Goal: Complete application form

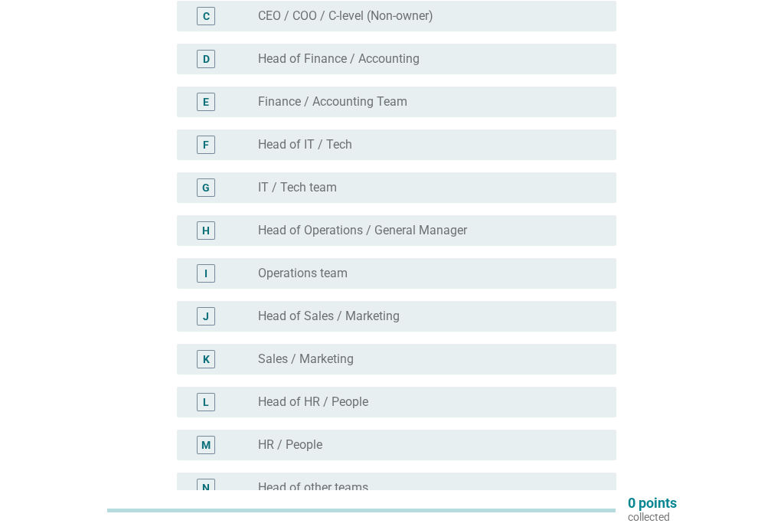
scroll to position [260, 0]
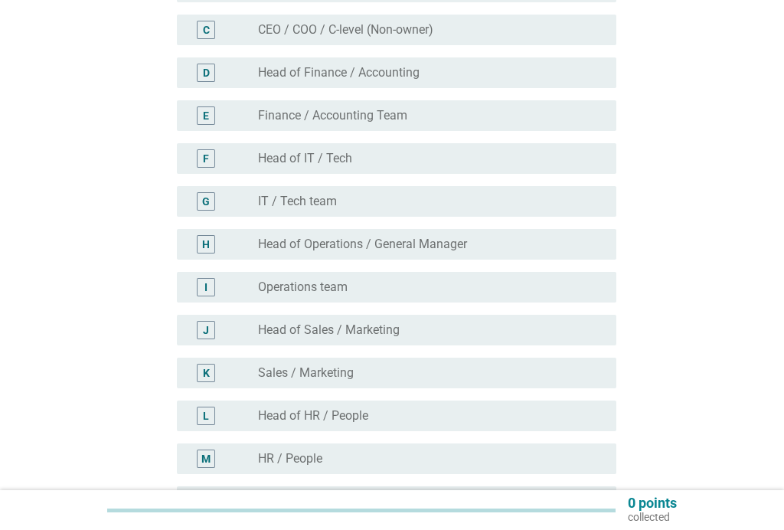
click at [398, 206] on div "radio_button_unchecked IT / Tech team" at bounding box center [425, 201] width 334 height 15
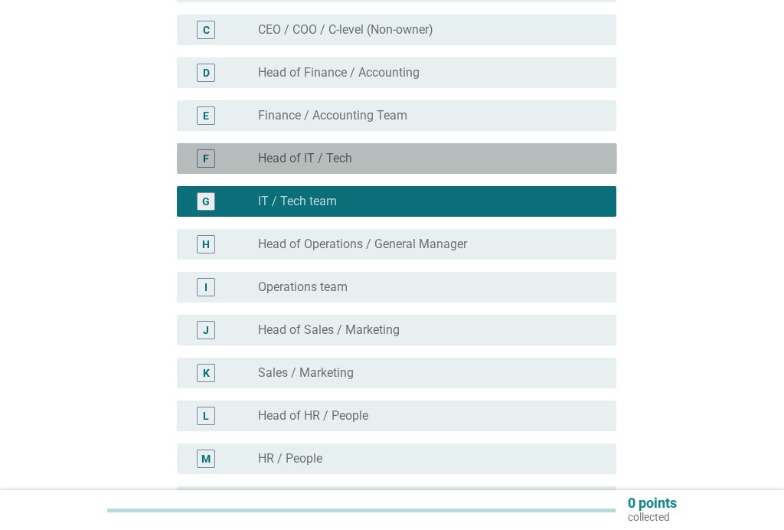
click at [387, 158] on div "radio_button_unchecked Head of IT / Tech" at bounding box center [425, 158] width 334 height 15
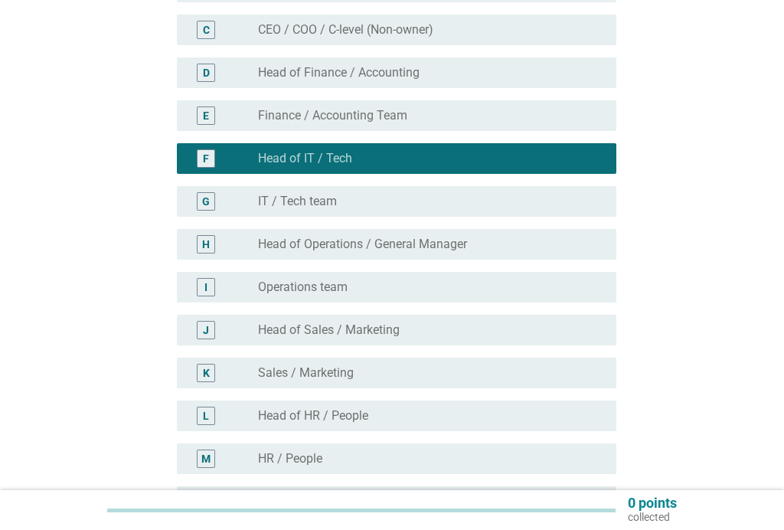
click at [401, 202] on div "radio_button_unchecked IT / Tech team" at bounding box center [425, 201] width 334 height 15
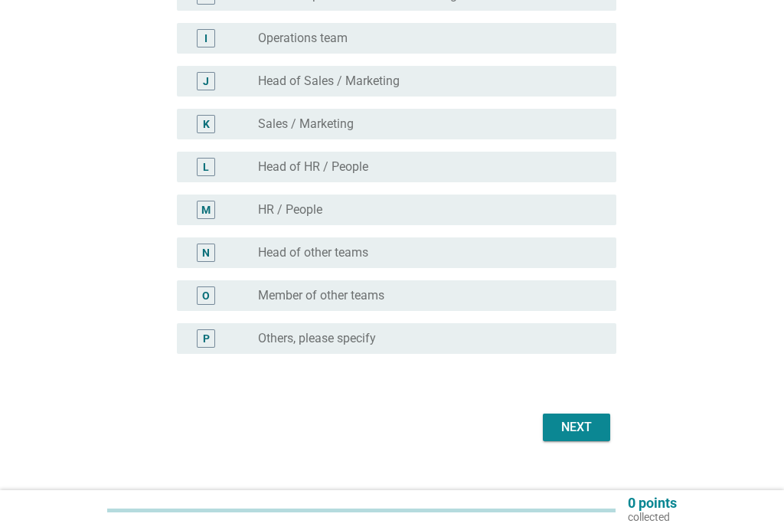
scroll to position [509, 0]
click at [578, 419] on div "Next" at bounding box center [576, 426] width 43 height 18
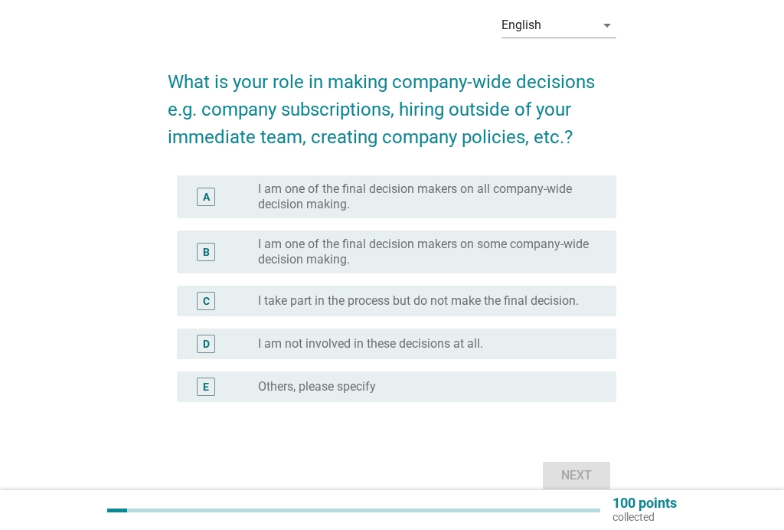
scroll to position [73, 0]
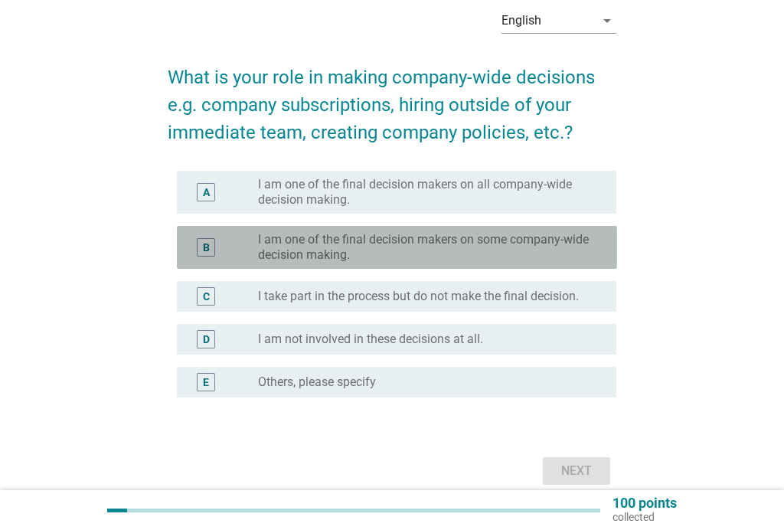
click at [495, 250] on label "I am one of the final decision makers on some company-wide decision making." at bounding box center [425, 247] width 334 height 31
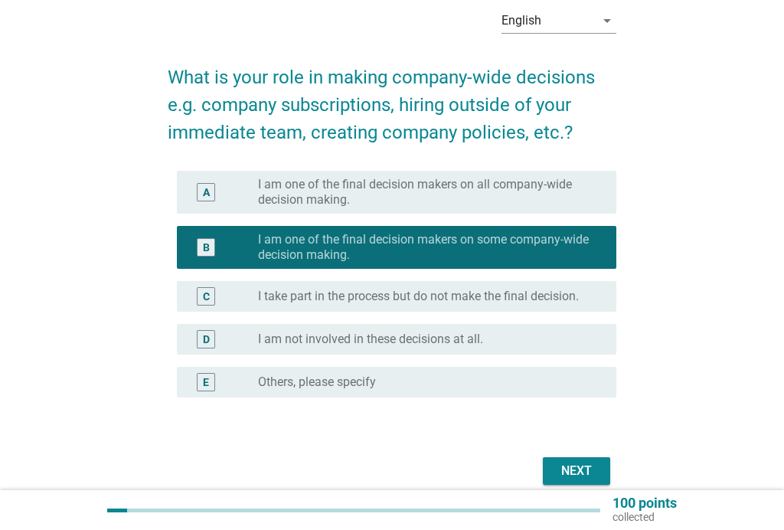
click at [576, 466] on div "Next" at bounding box center [576, 471] width 43 height 18
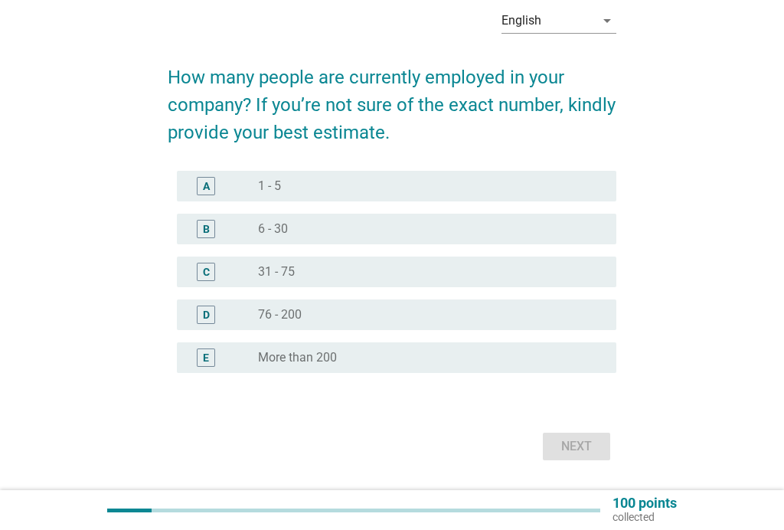
scroll to position [0, 0]
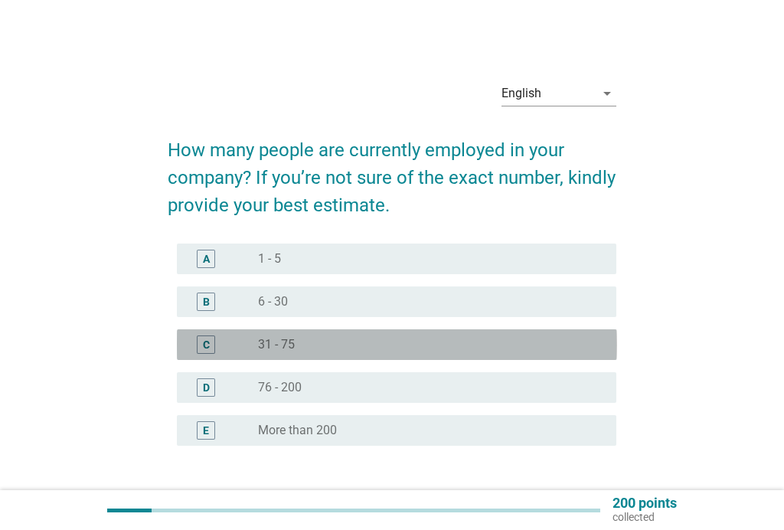
click at [325, 338] on div "radio_button_unchecked 31 - 75" at bounding box center [425, 344] width 334 height 15
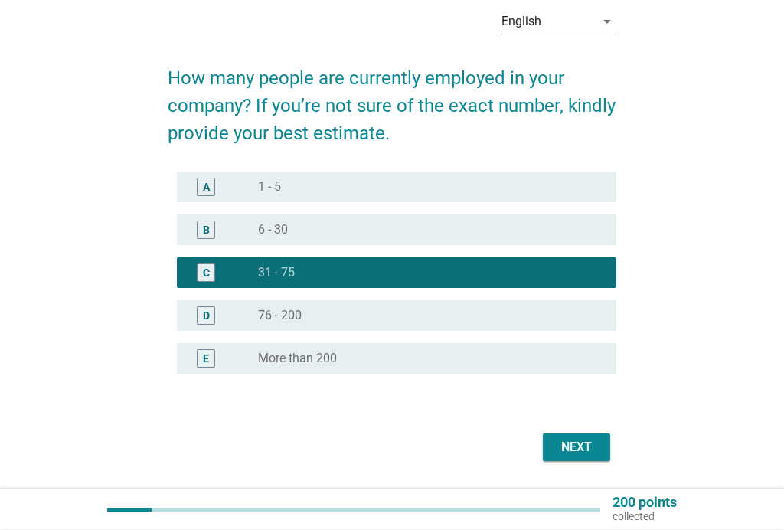
click at [586, 440] on div "Next" at bounding box center [576, 448] width 43 height 18
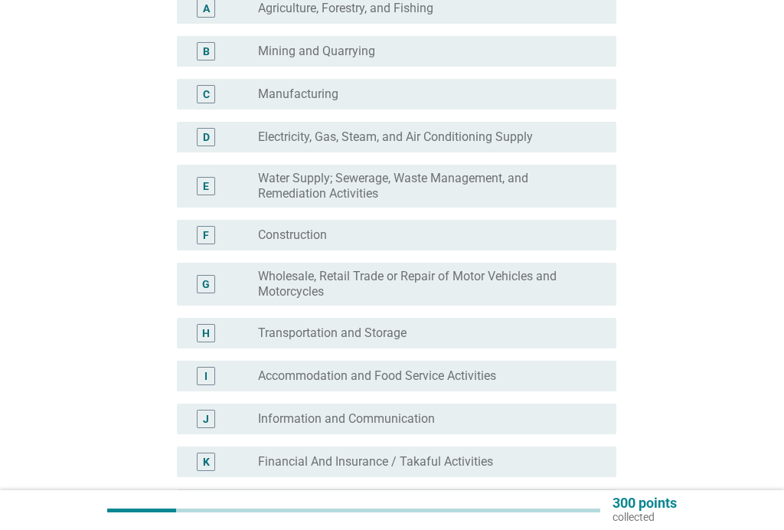
scroll to position [222, 0]
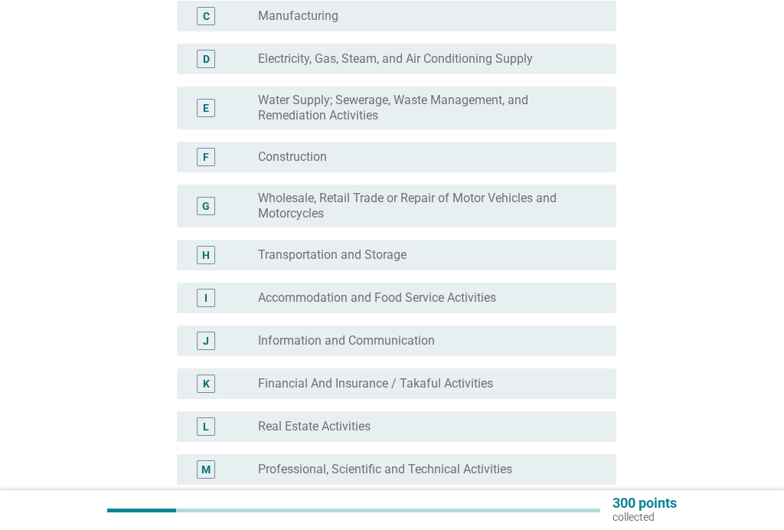
click at [478, 338] on div "radio_button_unchecked Information and Communication" at bounding box center [425, 340] width 334 height 15
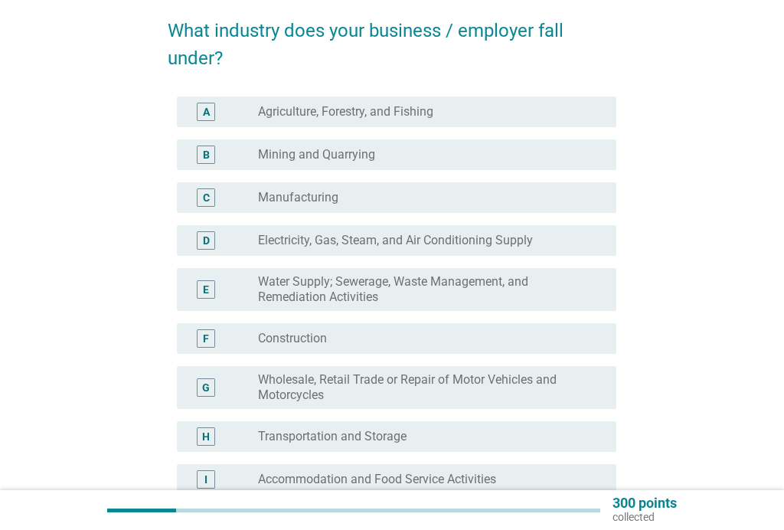
scroll to position [122, 0]
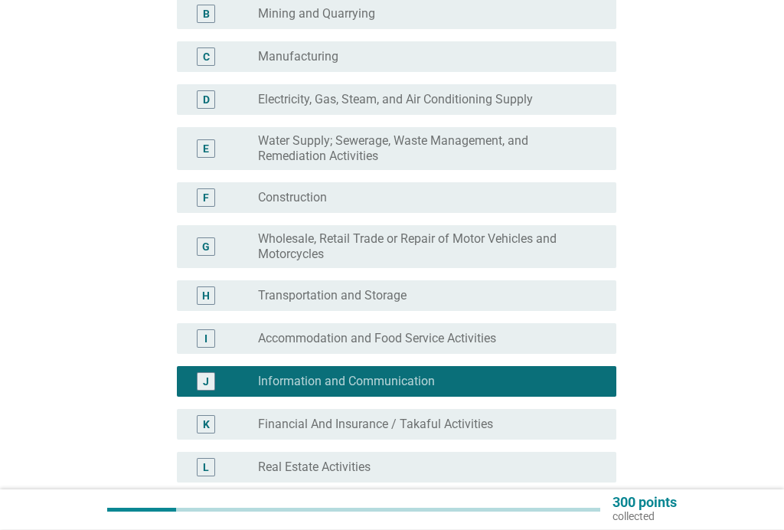
click at [443, 281] on div "H radio_button_unchecked Transportation and Storage" at bounding box center [397, 296] width 440 height 31
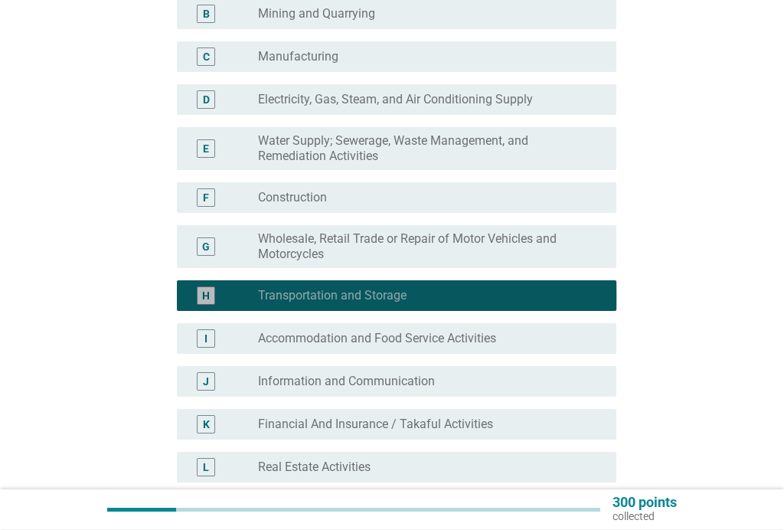
scroll to position [260, 0]
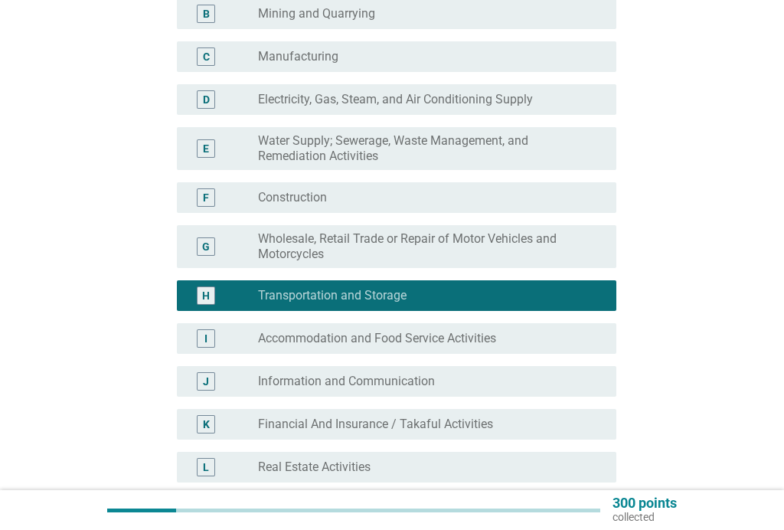
click at [423, 301] on div "radio_button_checked Transportation and Storage" at bounding box center [425, 295] width 334 height 15
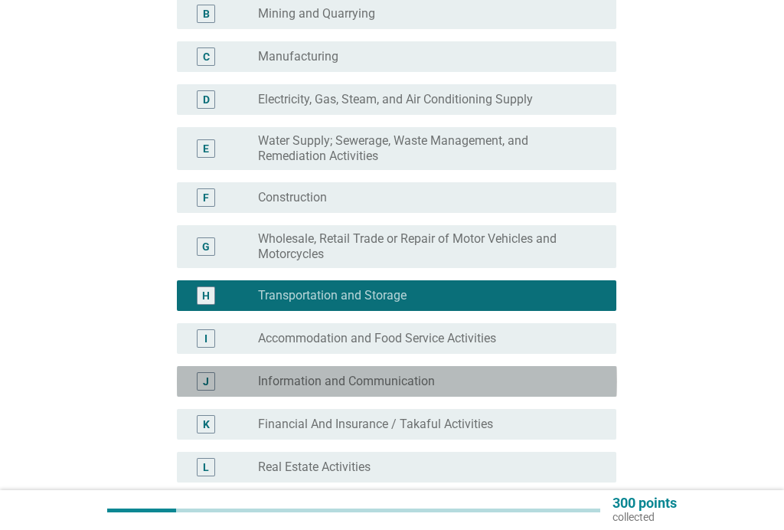
click at [409, 375] on label "Information and Communication" at bounding box center [346, 381] width 177 height 15
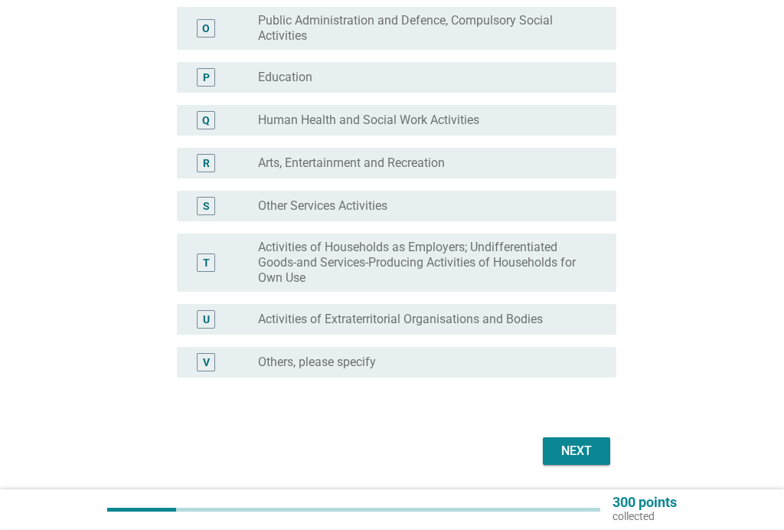
click at [580, 446] on div "Next" at bounding box center [576, 452] width 43 height 18
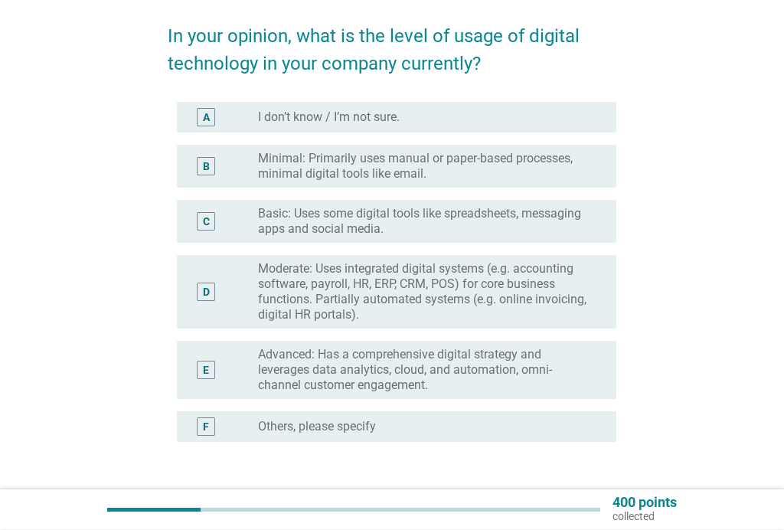
scroll to position [114, 0]
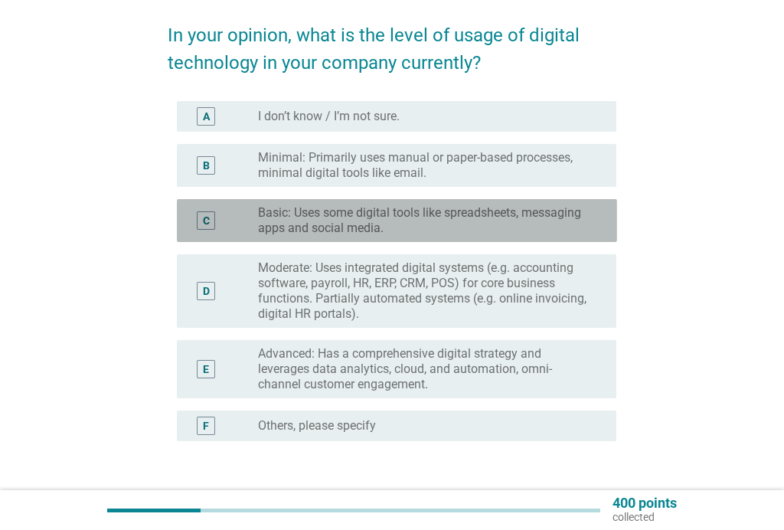
click at [474, 213] on label "Basic: Uses some digital tools like spreadsheets, messaging apps and social med…" at bounding box center [425, 220] width 334 height 31
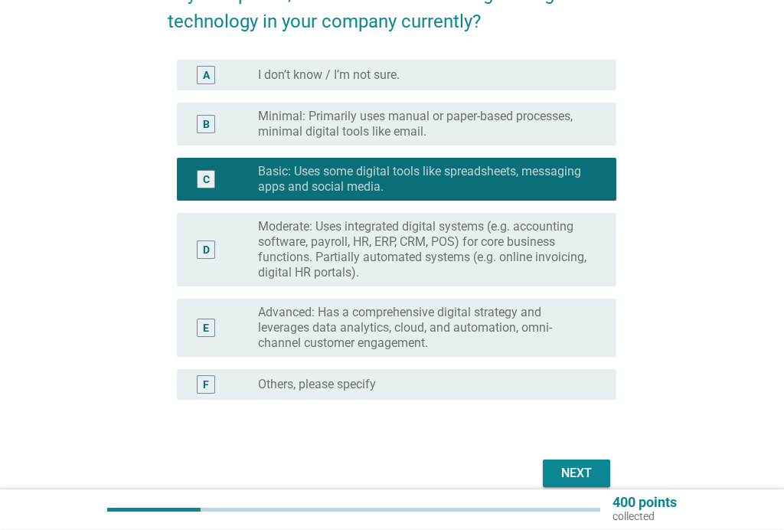
scroll to position [175, 0]
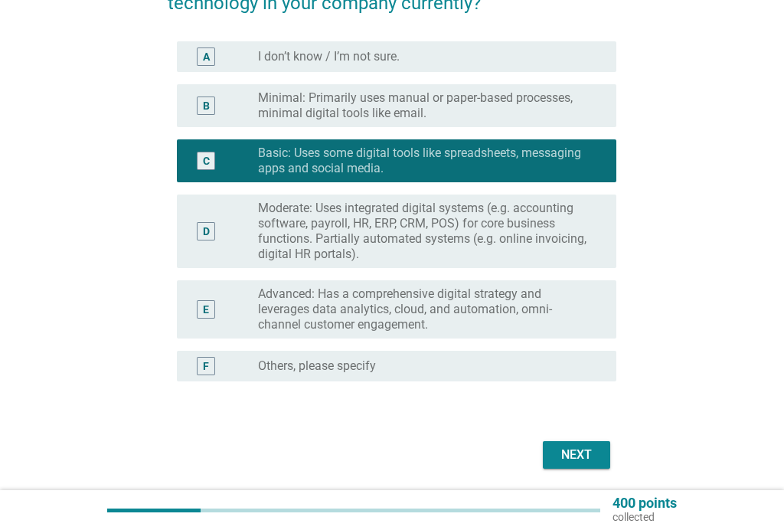
click at [580, 451] on div "Next" at bounding box center [576, 455] width 43 height 18
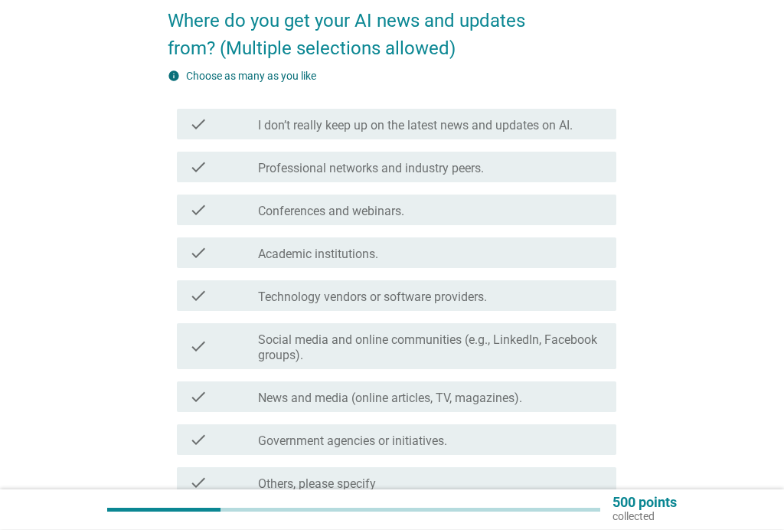
scroll to position [131, 0]
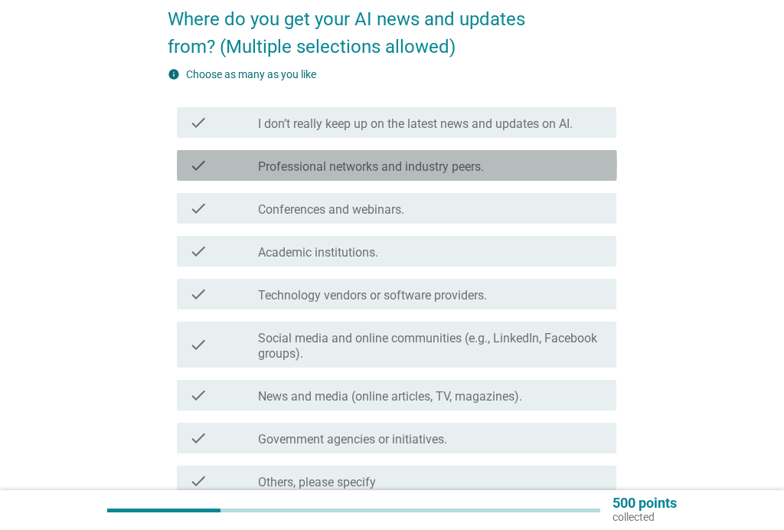
click at [481, 155] on div "check check_box_outline_blank Professional networks and industry peers." at bounding box center [397, 165] width 440 height 31
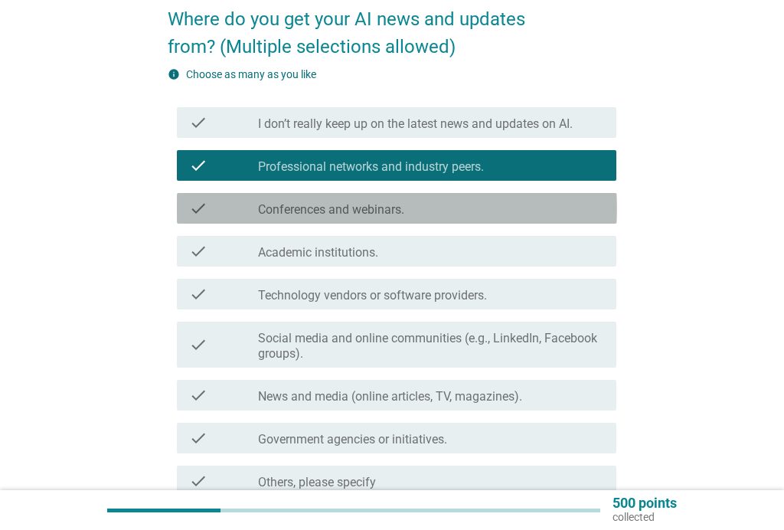
click at [482, 201] on div "check_box_outline_blank Conferences and webinars." at bounding box center [431, 208] width 346 height 18
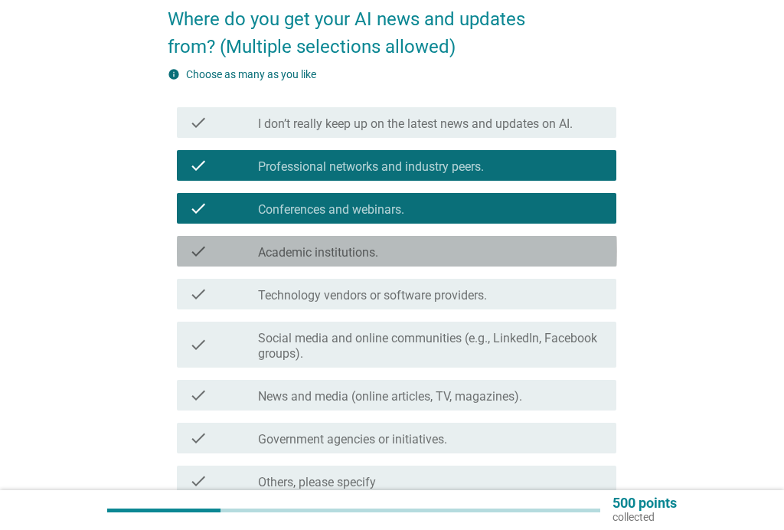
click at [447, 250] on div "check_box_outline_blank Academic institutions." at bounding box center [431, 251] width 346 height 18
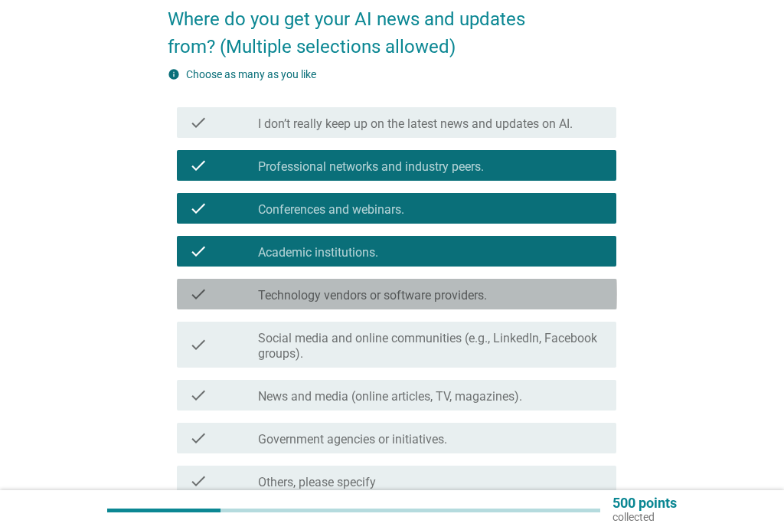
click at [440, 280] on div "check check_box_outline_blank Technology vendors or software providers." at bounding box center [397, 294] width 440 height 31
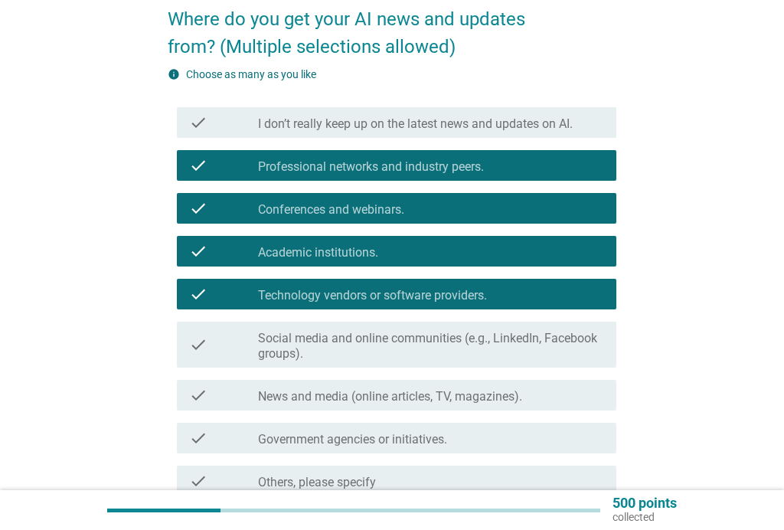
click at [446, 351] on label "Social media and online communities (e.g., LinkedIn, Facebook groups)." at bounding box center [431, 346] width 346 height 31
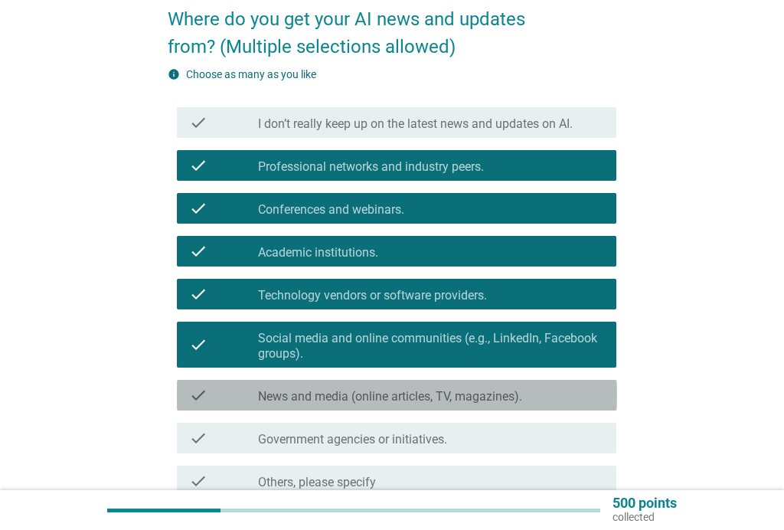
click at [425, 392] on label "News and media (online articles, TV, magazines)." at bounding box center [390, 396] width 264 height 15
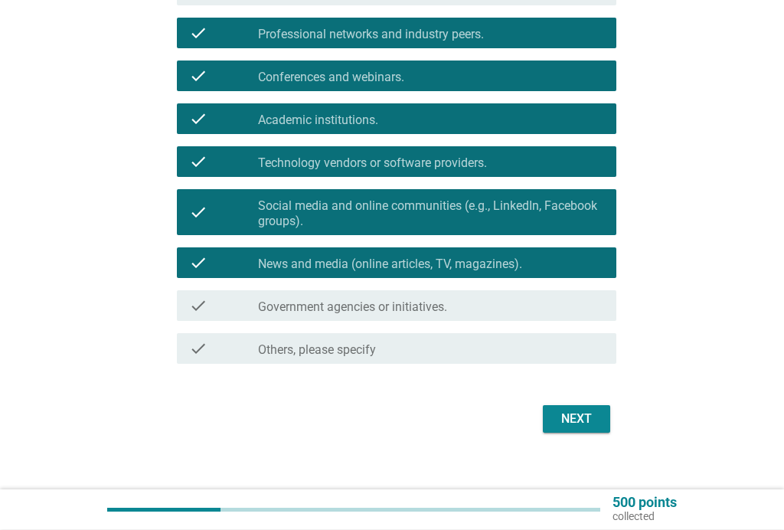
scroll to position [262, 0]
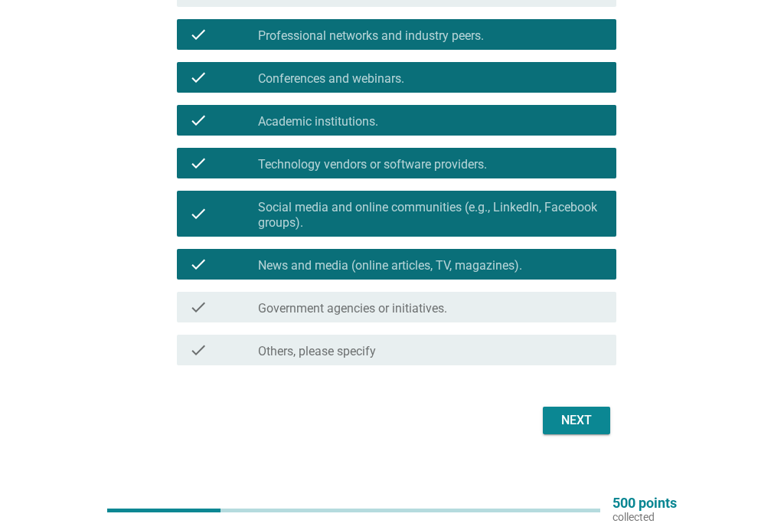
click at [493, 292] on div "check check_box_outline_blank Government agencies or initiatives." at bounding box center [397, 307] width 440 height 31
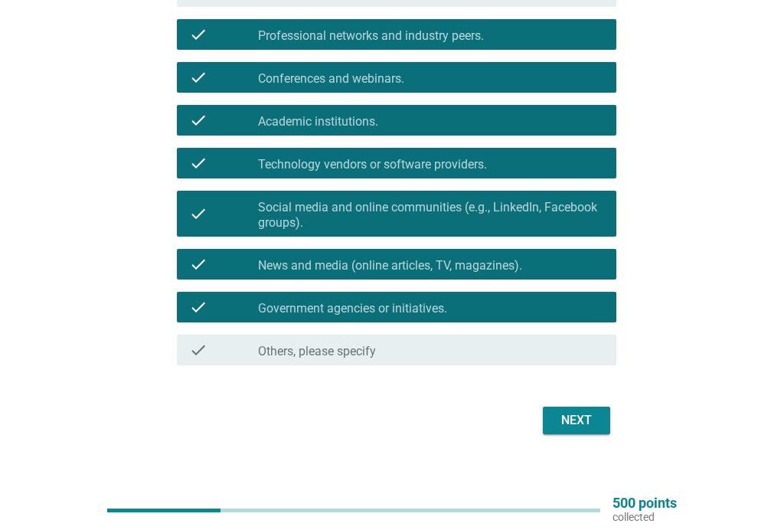
click at [577, 414] on div "Next" at bounding box center [576, 420] width 43 height 18
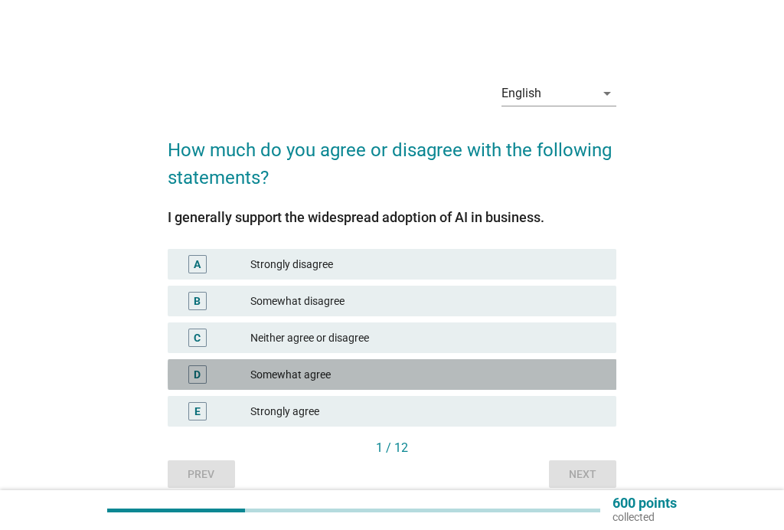
click at [383, 369] on div "Somewhat agree" at bounding box center [427, 374] width 354 height 18
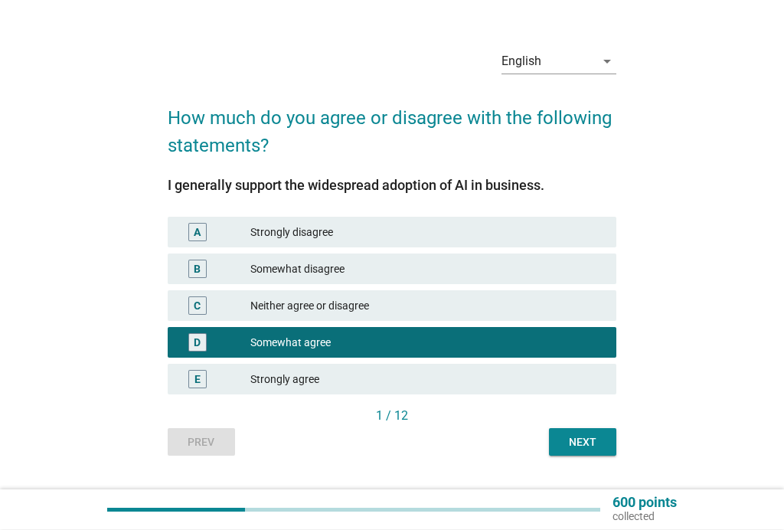
scroll to position [32, 0]
click at [586, 436] on div "Next" at bounding box center [582, 442] width 43 height 16
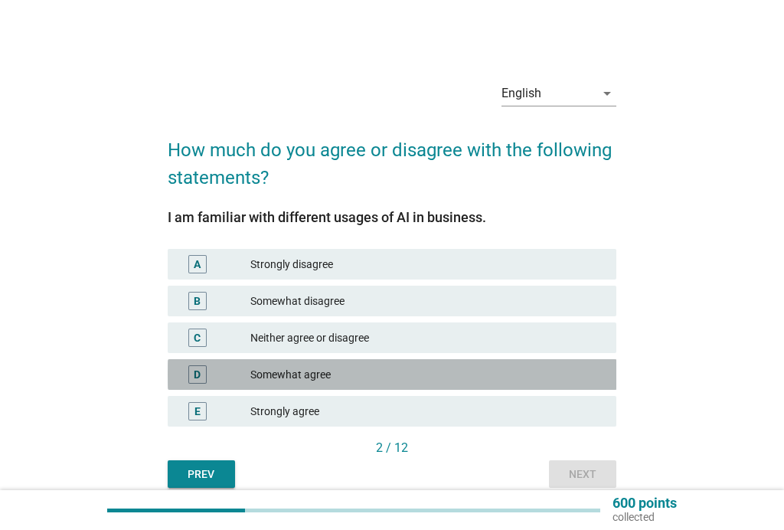
click at [431, 364] on div "D Somewhat agree" at bounding box center [392, 374] width 449 height 31
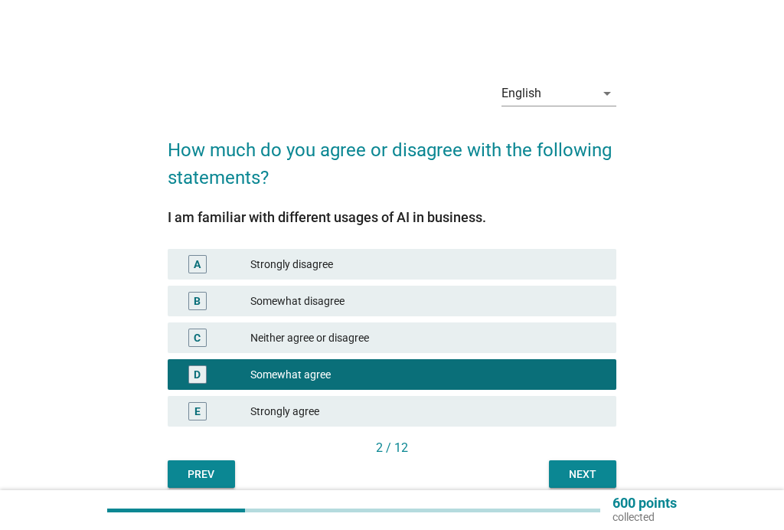
click at [577, 469] on div "Next" at bounding box center [582, 474] width 43 height 16
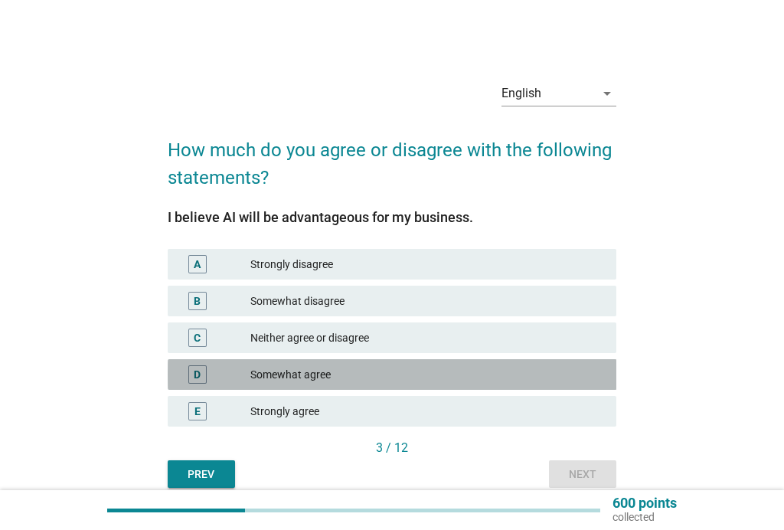
click at [469, 370] on div "Somewhat agree" at bounding box center [427, 374] width 354 height 18
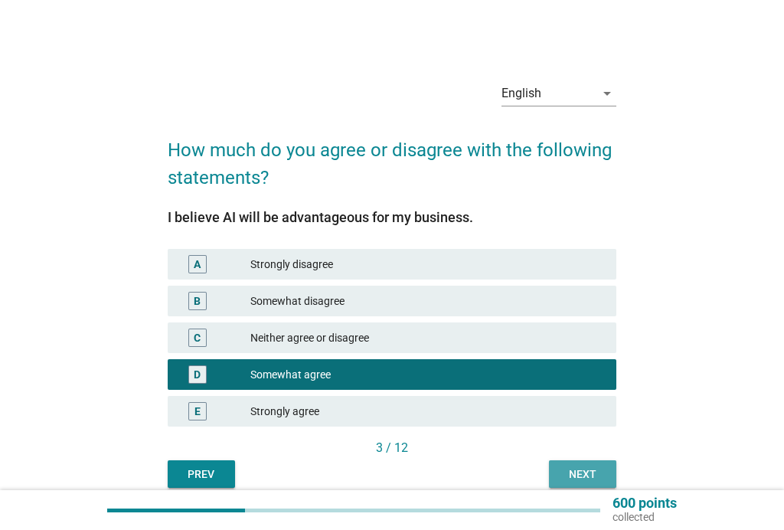
click at [580, 463] on button "Next" at bounding box center [582, 474] width 67 height 28
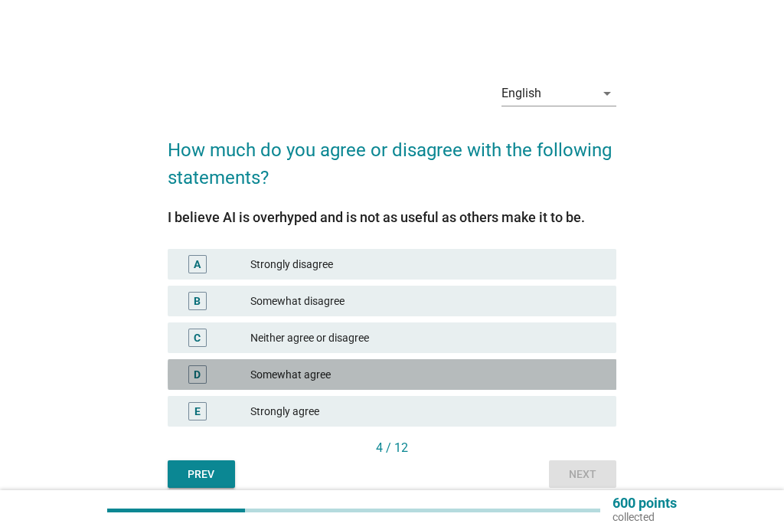
click at [446, 361] on div "D Somewhat agree" at bounding box center [392, 374] width 449 height 31
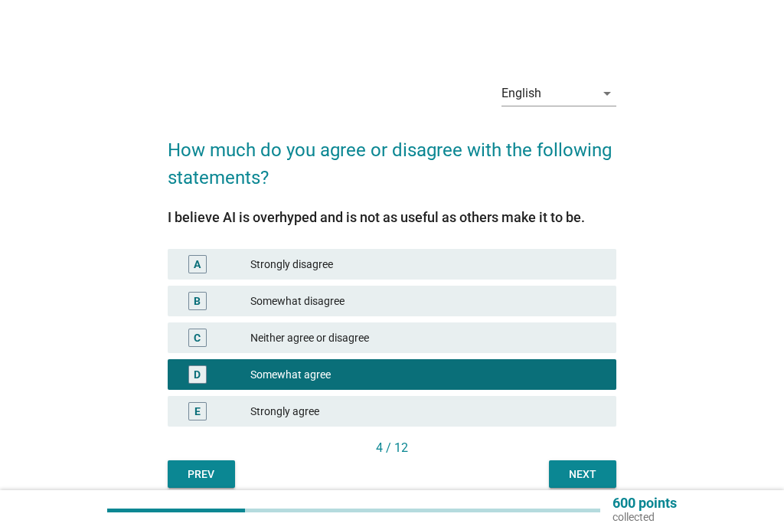
click at [578, 465] on button "Next" at bounding box center [582, 474] width 67 height 28
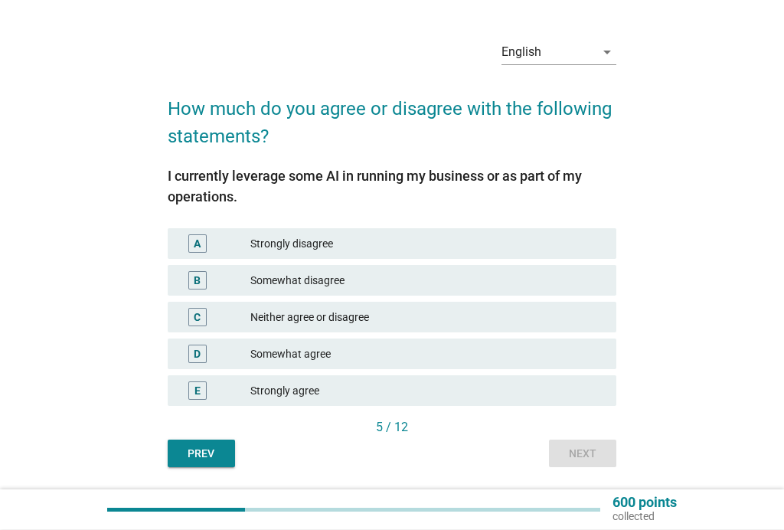
scroll to position [41, 0]
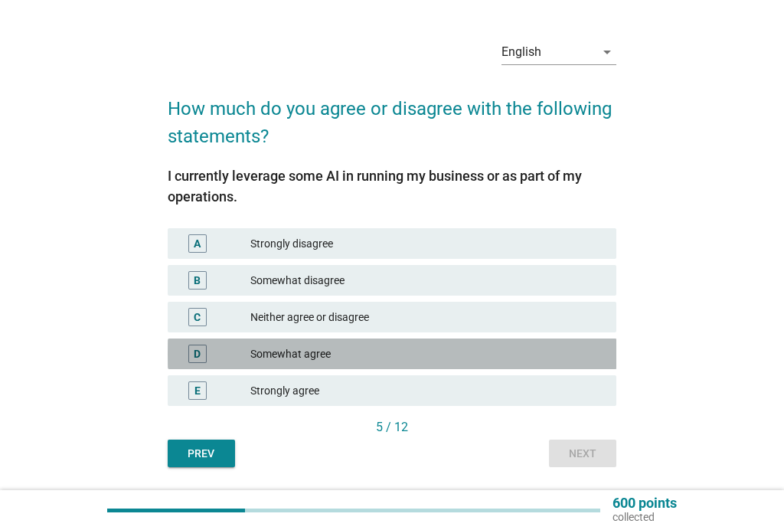
click at [439, 342] on div "D Somewhat agree" at bounding box center [392, 353] width 449 height 31
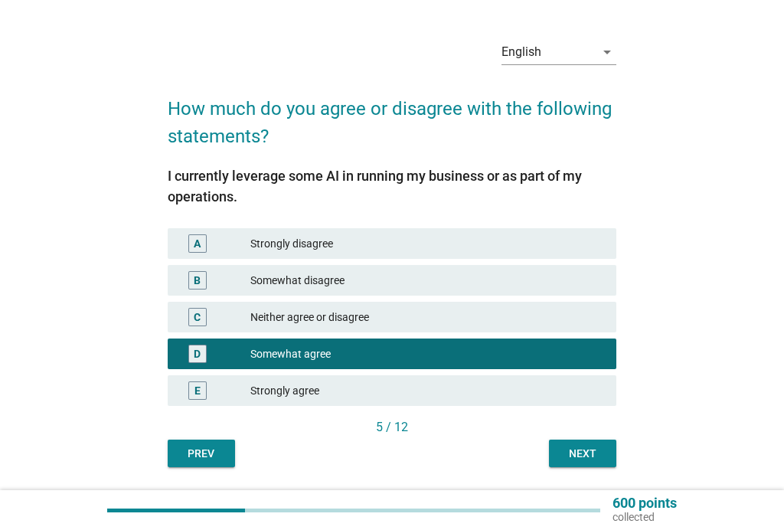
click at [581, 450] on div "Next" at bounding box center [582, 454] width 43 height 16
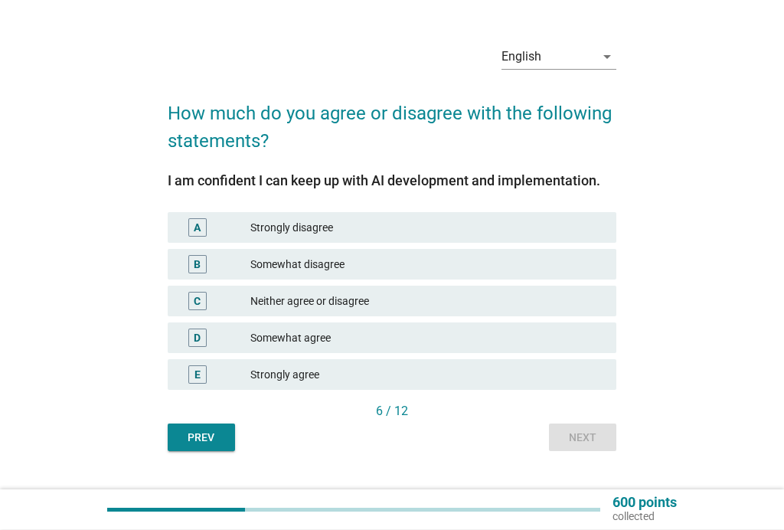
scroll to position [37, 0]
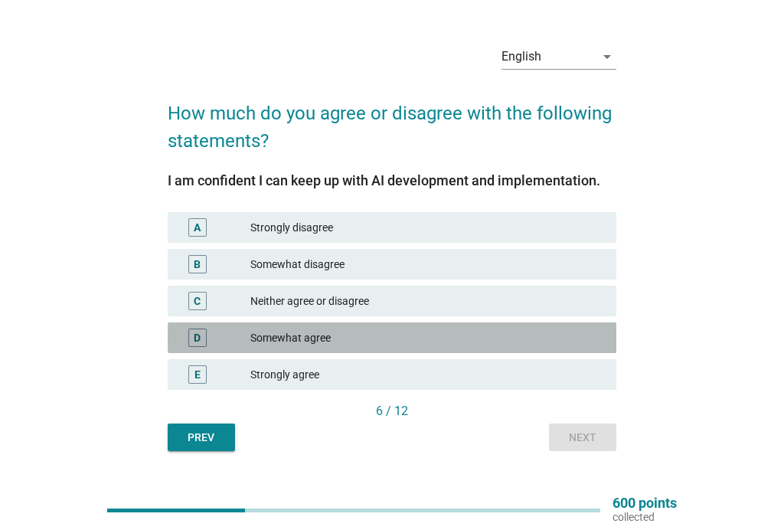
click at [498, 340] on div "Somewhat agree" at bounding box center [427, 337] width 354 height 18
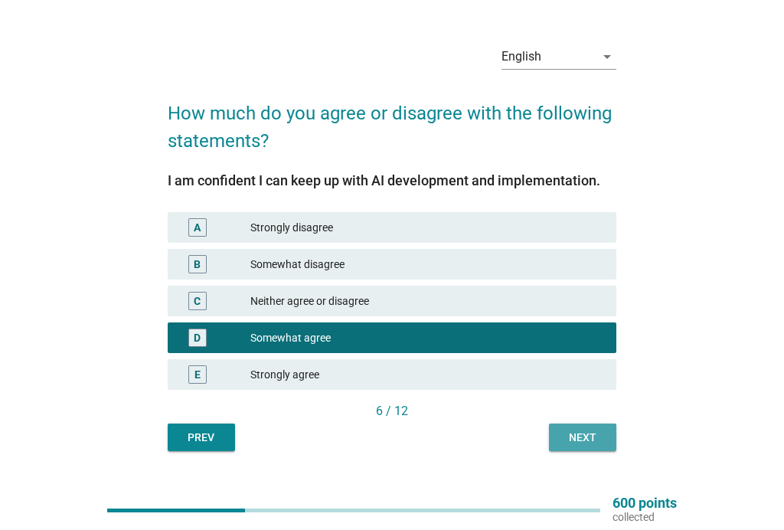
click at [591, 433] on div "Next" at bounding box center [582, 437] width 43 height 16
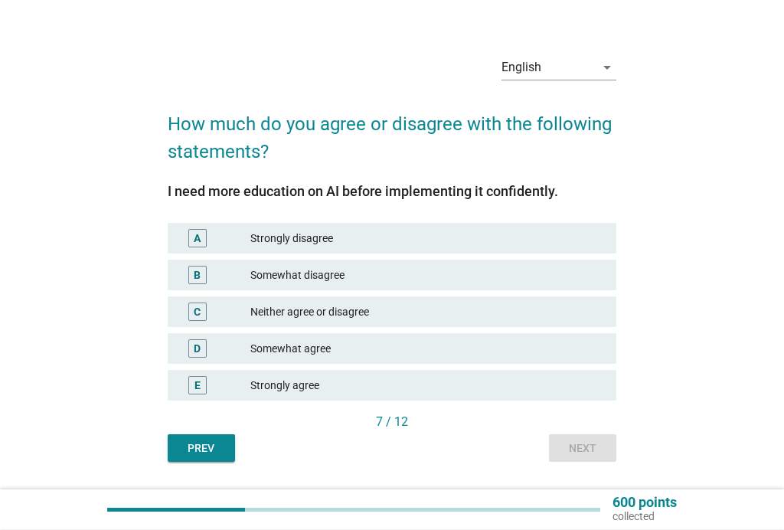
scroll to position [26, 0]
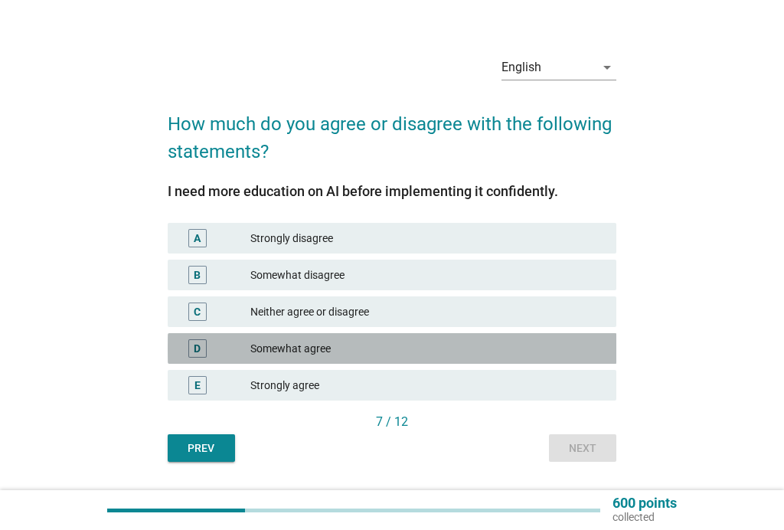
click at [493, 345] on div "Somewhat agree" at bounding box center [427, 348] width 354 height 18
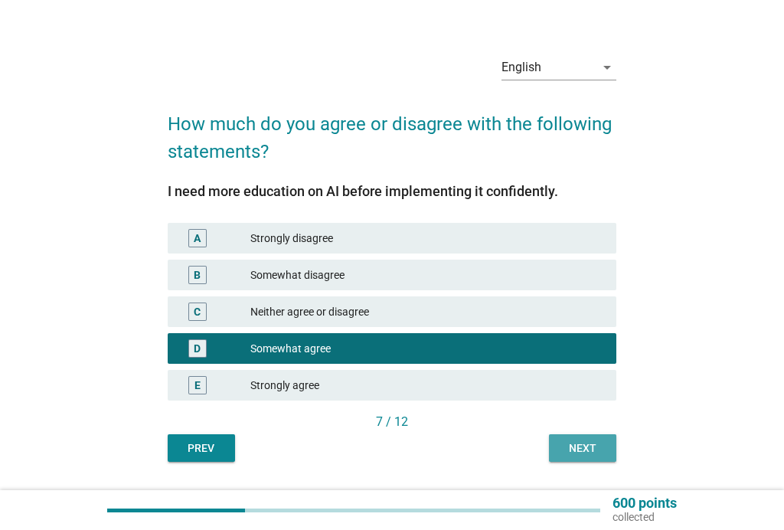
click at [580, 443] on div "Next" at bounding box center [582, 448] width 43 height 16
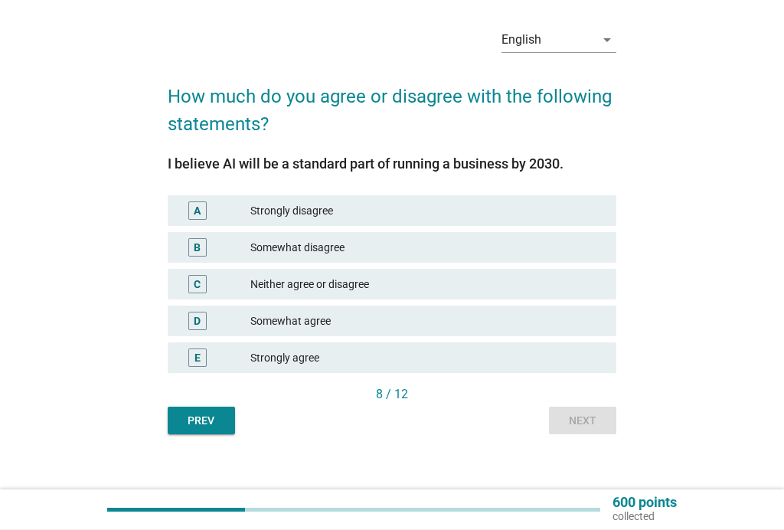
scroll to position [54, 0]
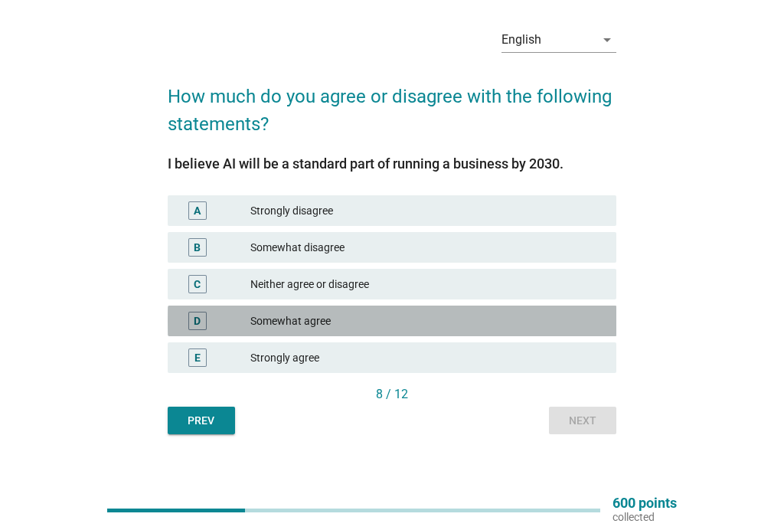
click at [468, 318] on div "Somewhat agree" at bounding box center [427, 321] width 354 height 18
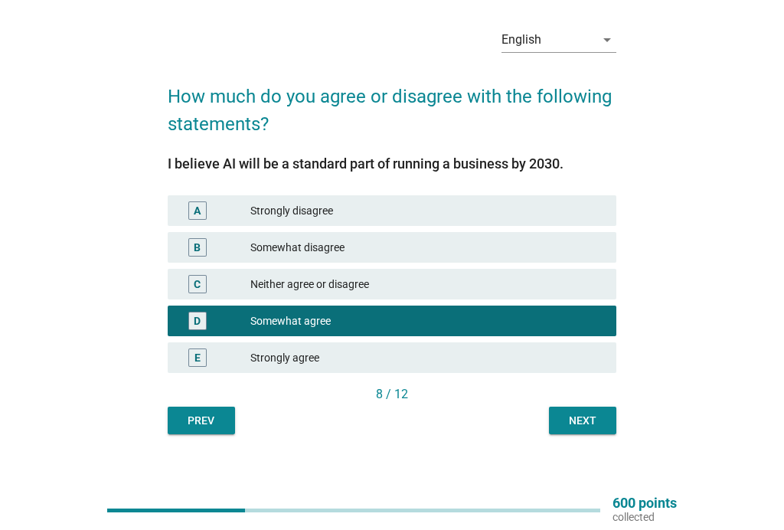
click at [586, 419] on div "Next" at bounding box center [582, 421] width 43 height 16
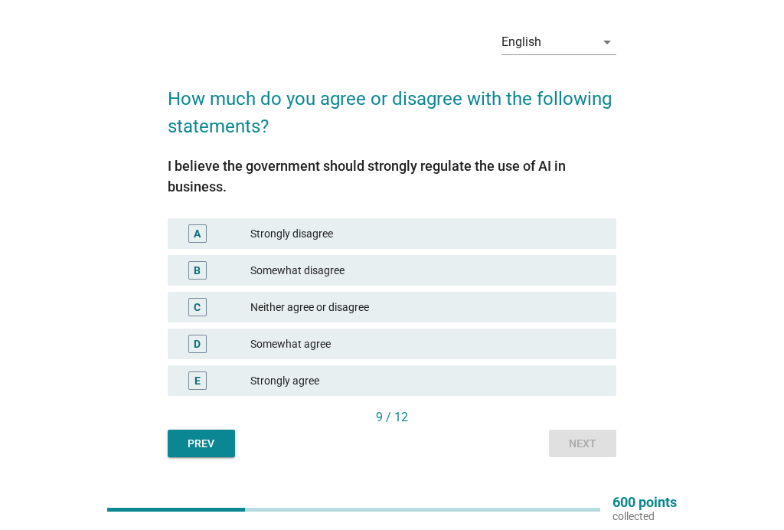
scroll to position [51, 0]
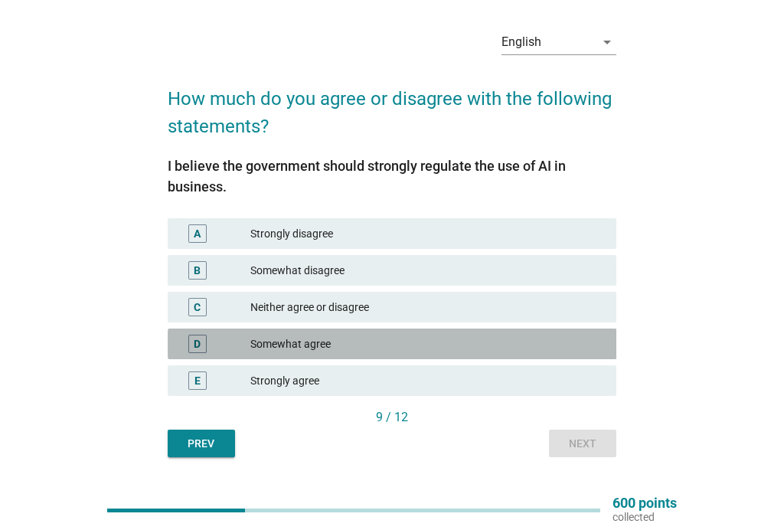
click at [506, 335] on div "Somewhat agree" at bounding box center [427, 344] width 354 height 18
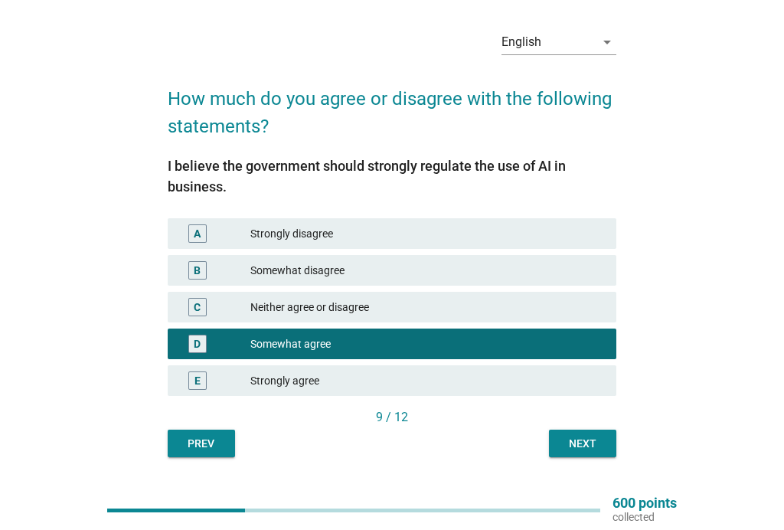
click at [580, 439] on div "Next" at bounding box center [582, 444] width 43 height 16
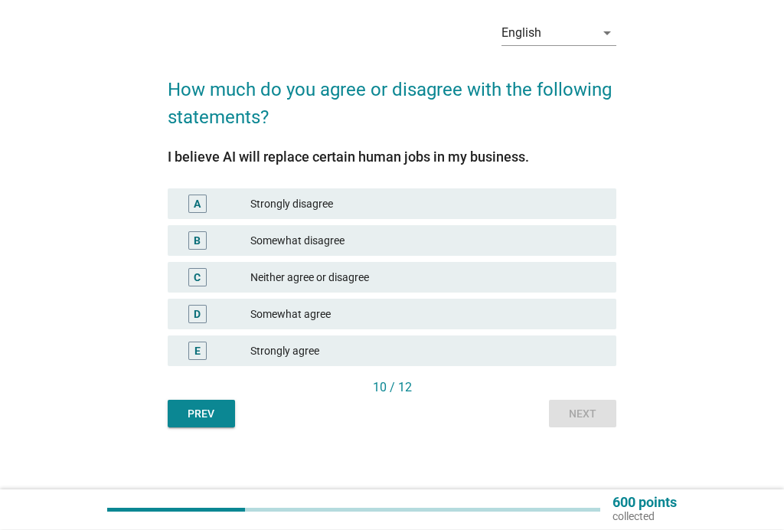
scroll to position [63, 0]
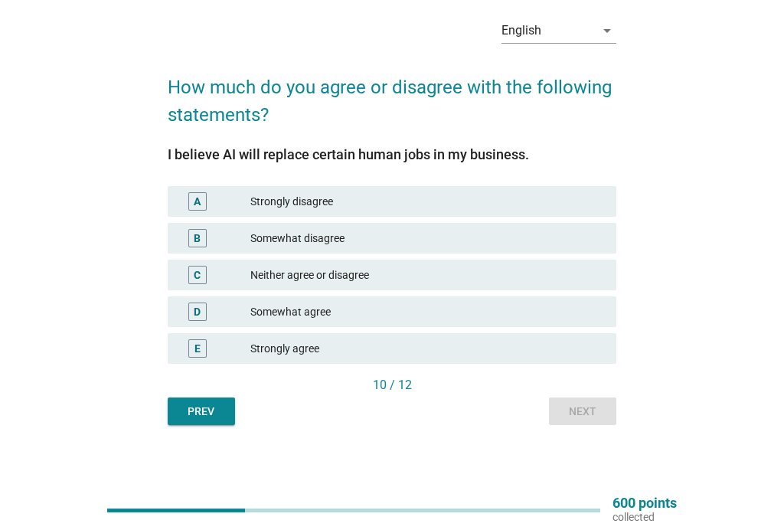
click at [462, 296] on div "D Somewhat agree" at bounding box center [392, 311] width 449 height 31
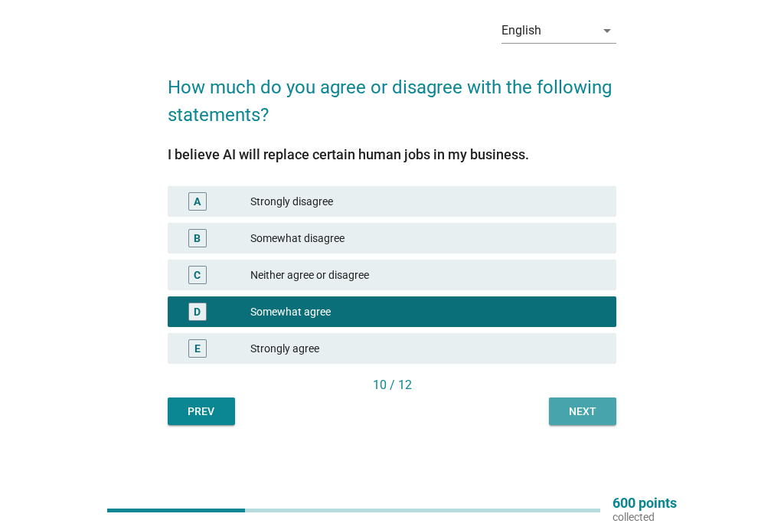
click at [590, 414] on div "Next" at bounding box center [582, 411] width 43 height 16
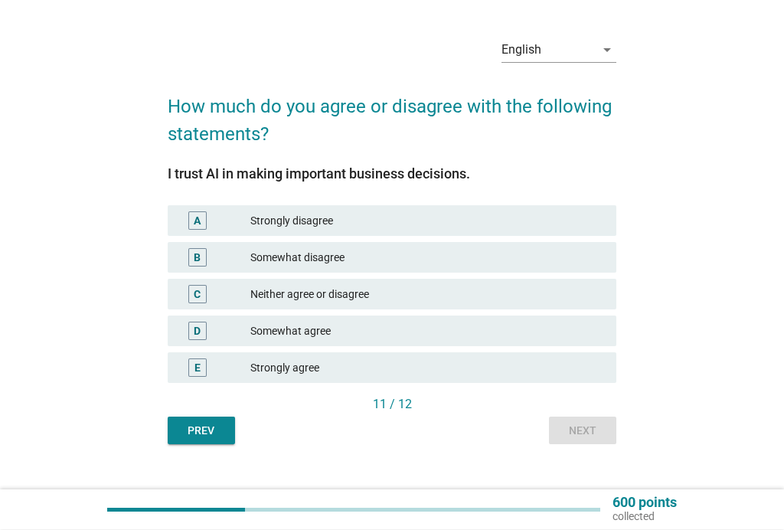
scroll to position [44, 0]
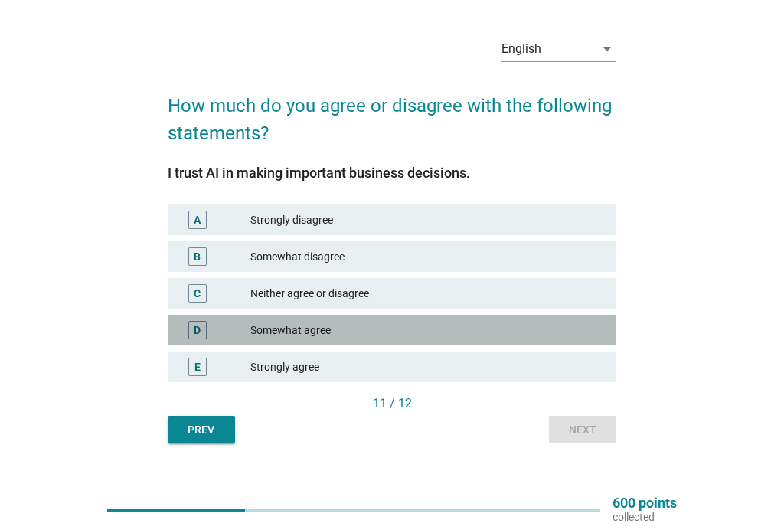
click at [439, 327] on div "Somewhat agree" at bounding box center [427, 330] width 354 height 18
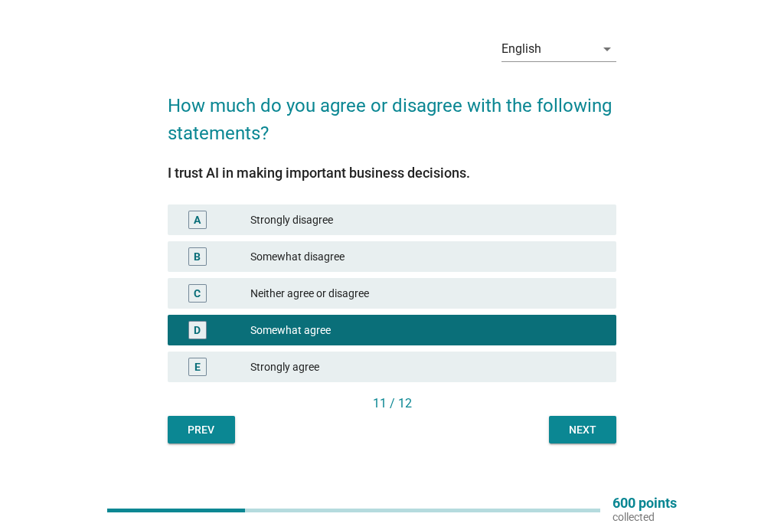
click at [583, 433] on div "Next" at bounding box center [582, 430] width 43 height 16
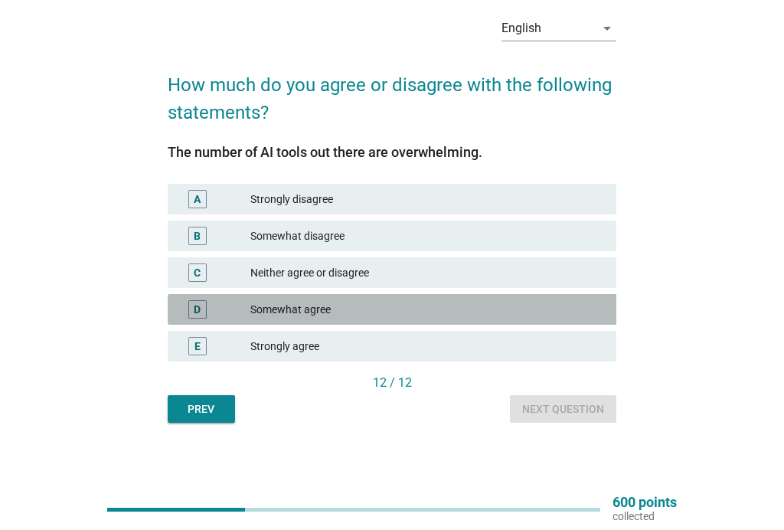
scroll to position [65, 0]
click at [485, 295] on div "D Somewhat agree" at bounding box center [392, 309] width 449 height 31
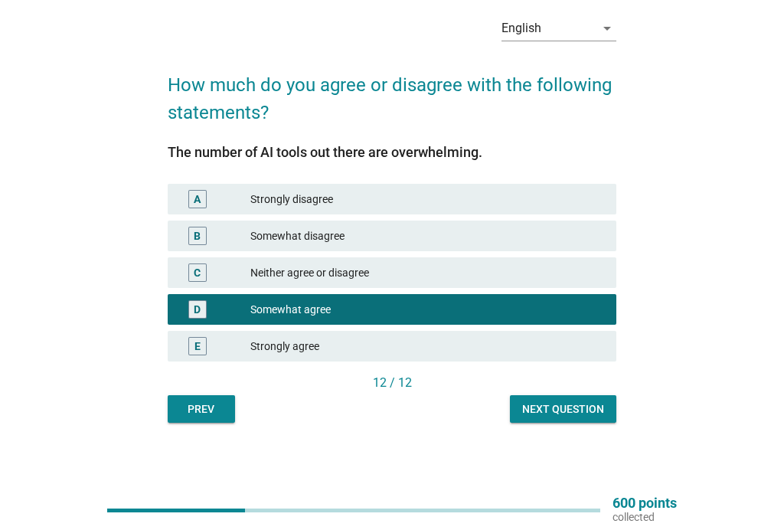
click at [568, 407] on div "Next question" at bounding box center [563, 409] width 82 height 16
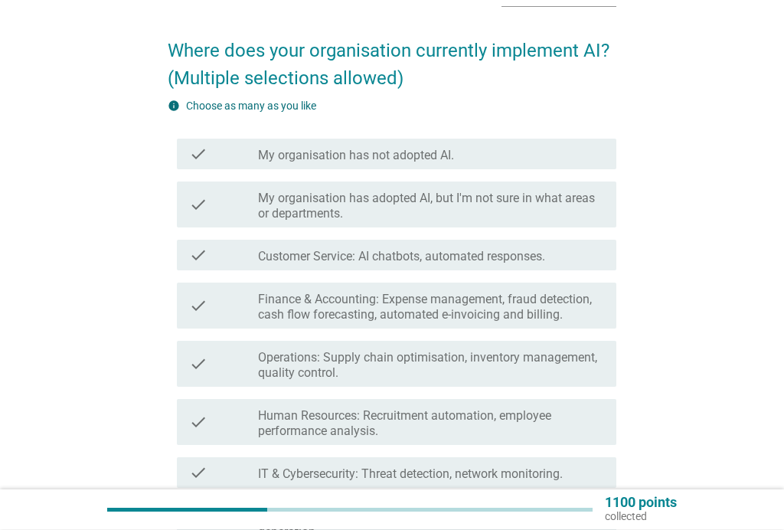
scroll to position [100, 0]
click at [517, 241] on div "check check_box_outline_blank Customer Service: AI chatbots, automated response…" at bounding box center [397, 255] width 440 height 31
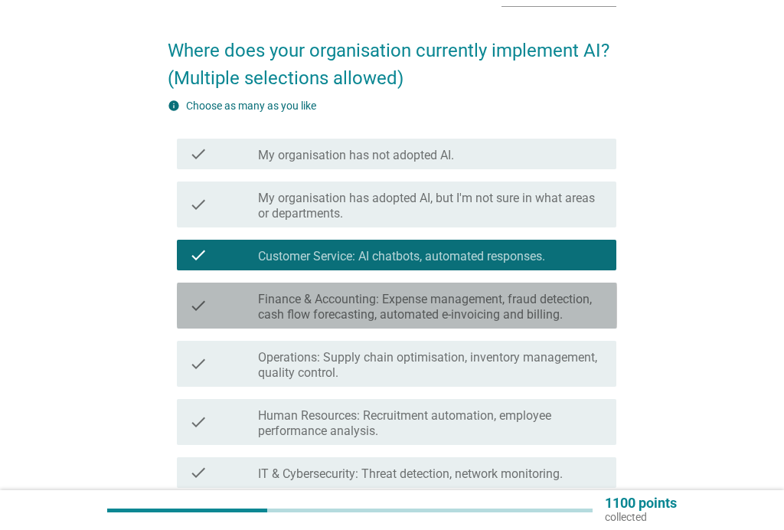
click at [500, 297] on label "Finance & Accounting: Expense management, fraud detection, cash flow forecastin…" at bounding box center [431, 307] width 346 height 31
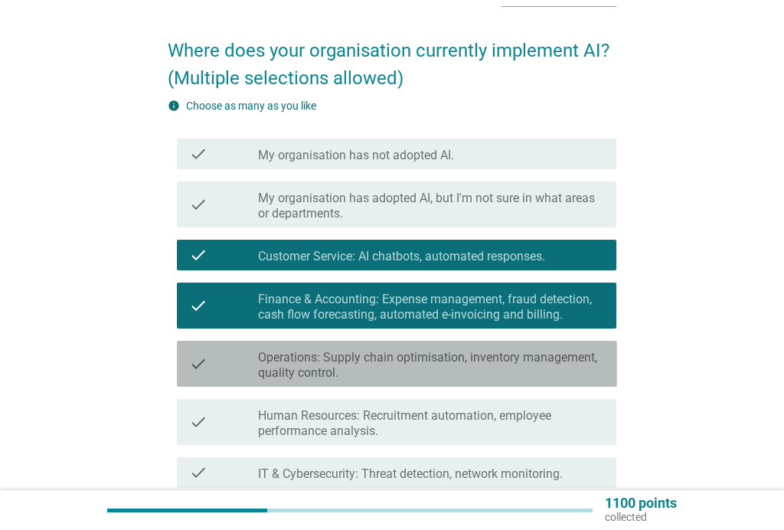
click at [497, 351] on label "Operations: Supply chain optimisation, inventory management, quality control." at bounding box center [431, 365] width 346 height 31
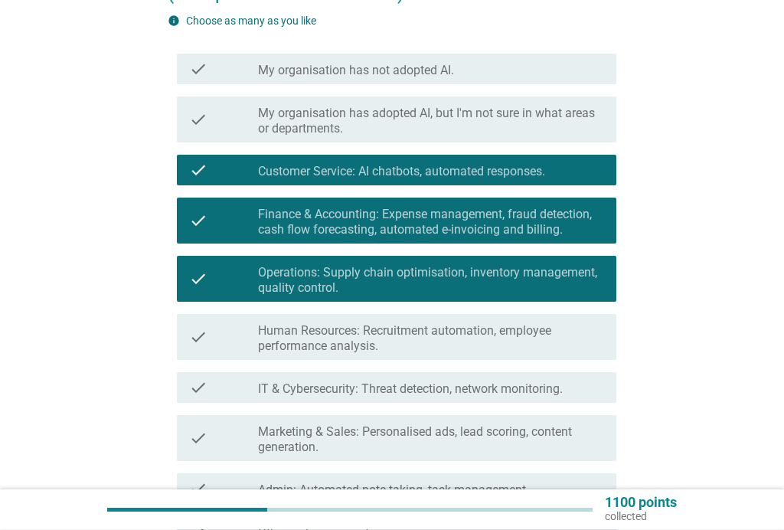
scroll to position [185, 0]
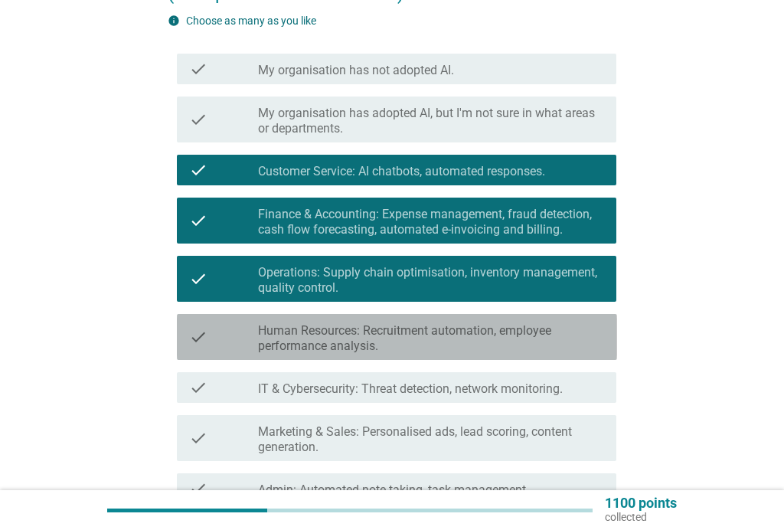
click at [497, 325] on label "Human Resources: Recruitment automation, employee performance analysis." at bounding box center [431, 338] width 346 height 31
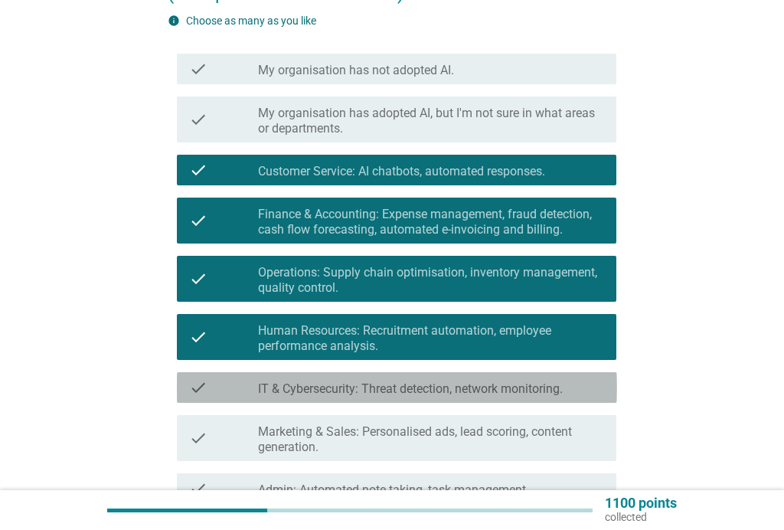
click at [479, 383] on label "IT & Cybersecurity: Threat detection, network monitoring." at bounding box center [410, 388] width 305 height 15
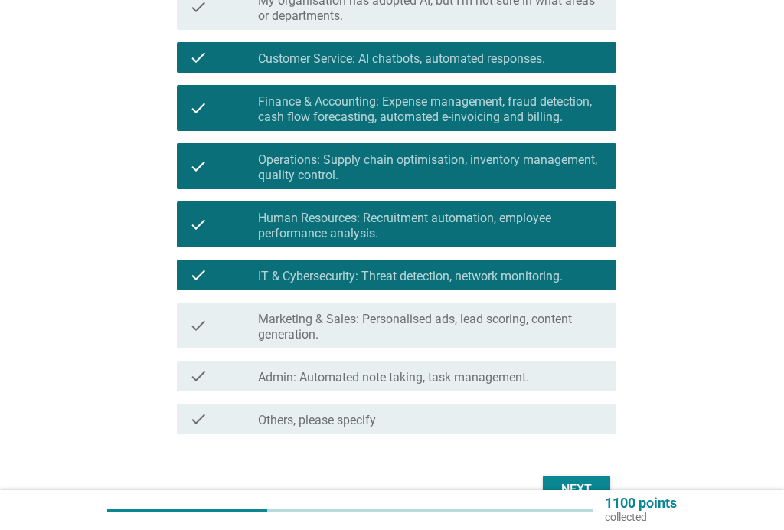
scroll to position [300, 0]
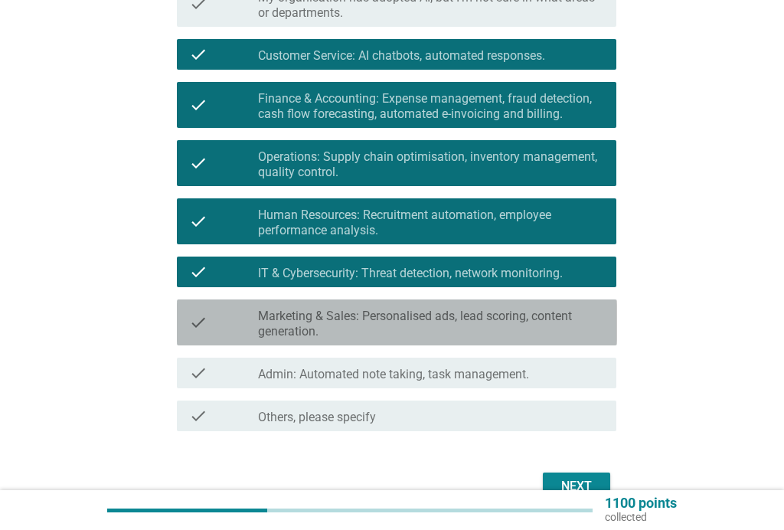
click at [478, 310] on label "Marketing & Sales: Personalised ads, lead scoring, content generation." at bounding box center [431, 324] width 346 height 31
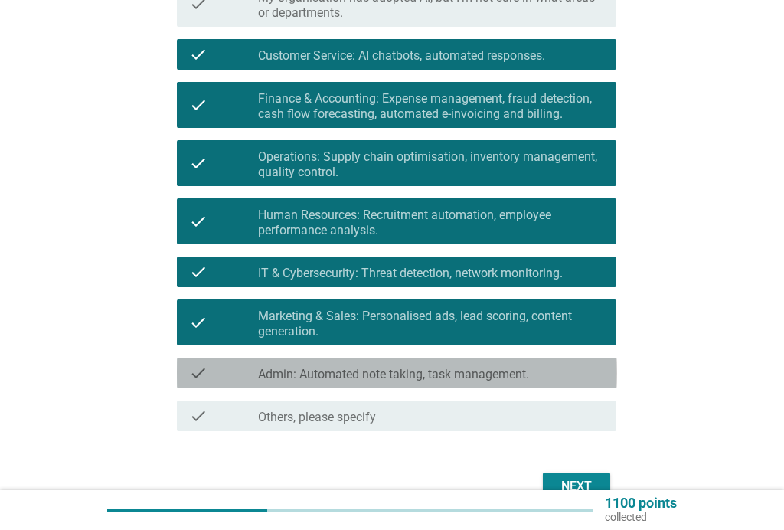
click at [482, 361] on div "check check_box_outline_blank Admin: Automated note taking, task management." at bounding box center [397, 373] width 440 height 31
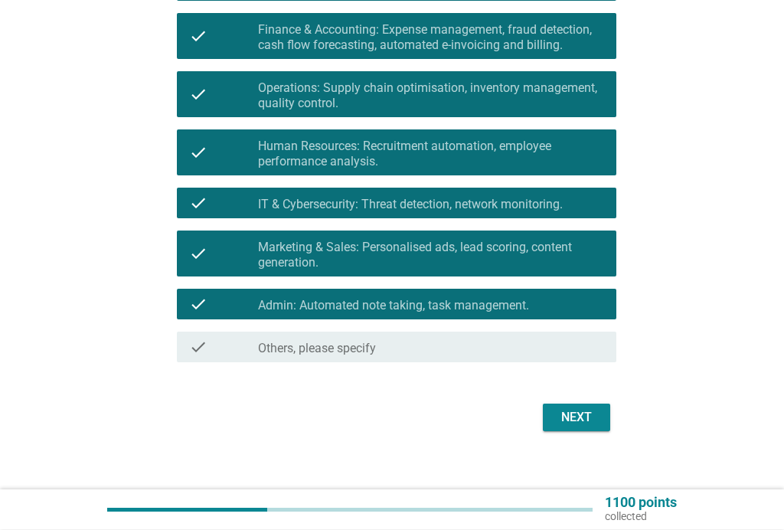
scroll to position [384, 0]
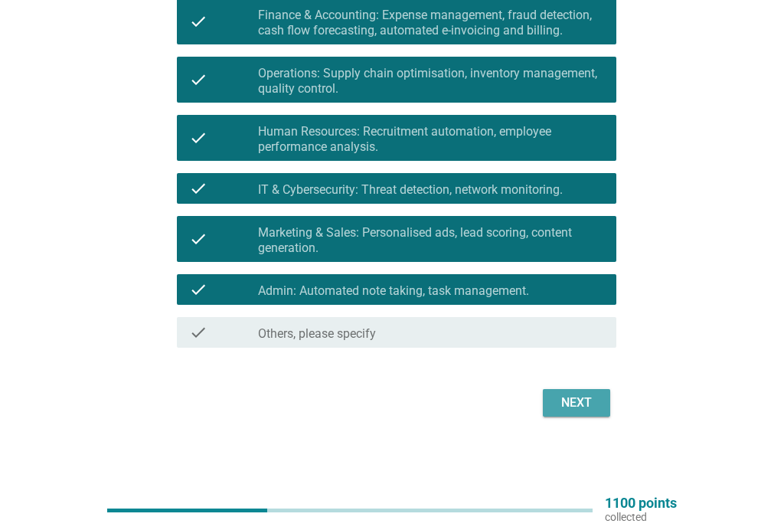
click at [584, 400] on div "Next" at bounding box center [576, 403] width 43 height 18
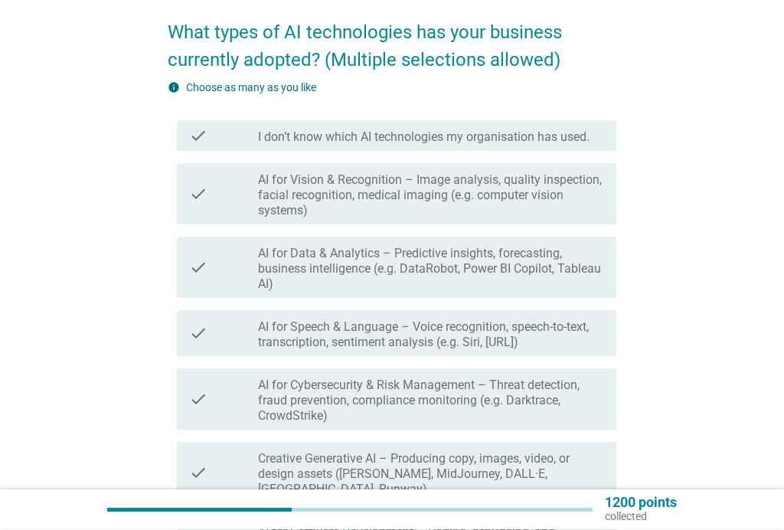
scroll to position [119, 0]
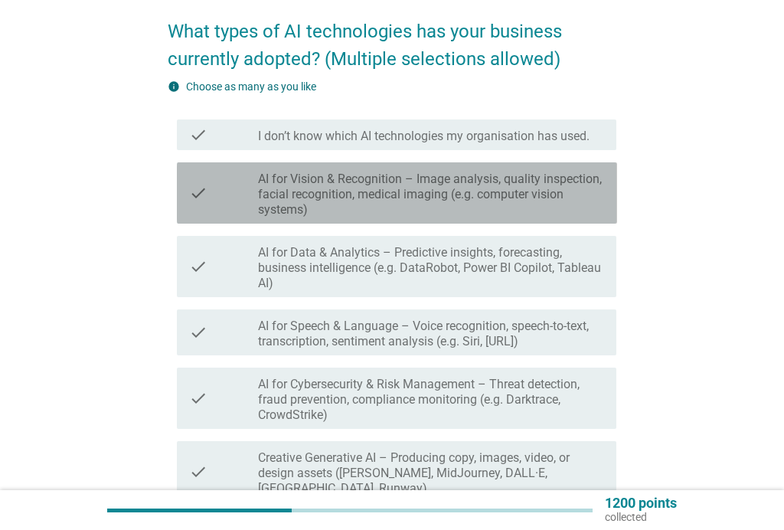
click at [547, 185] on label "AI for Vision & Recognition – Image analysis, quality inspection, facial recogn…" at bounding box center [431, 194] width 346 height 46
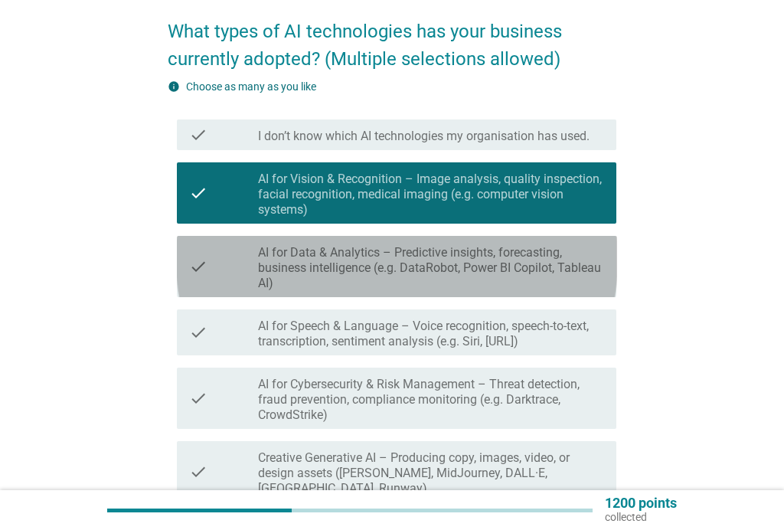
click at [508, 254] on label "AI for Data & Analytics – Predictive insights, forecasting, business intelligen…" at bounding box center [431, 268] width 346 height 46
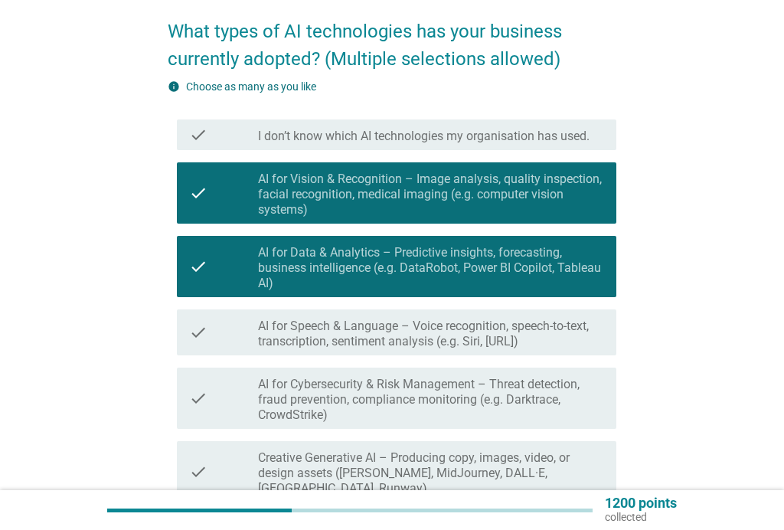
click at [481, 318] on label "AI for Speech & Language – Voice recognition, speech-to-text, transcription, se…" at bounding box center [431, 333] width 346 height 31
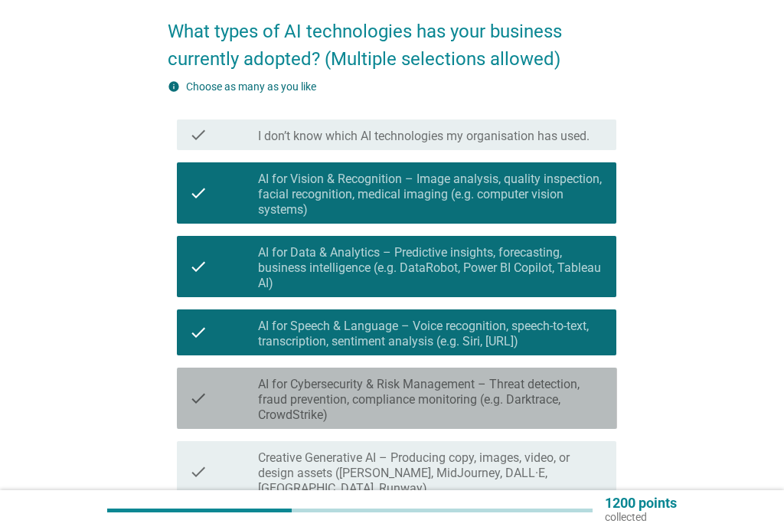
click at [493, 377] on label "AI for Cybersecurity & Risk Management – Threat detection, fraud prevention, co…" at bounding box center [431, 400] width 346 height 46
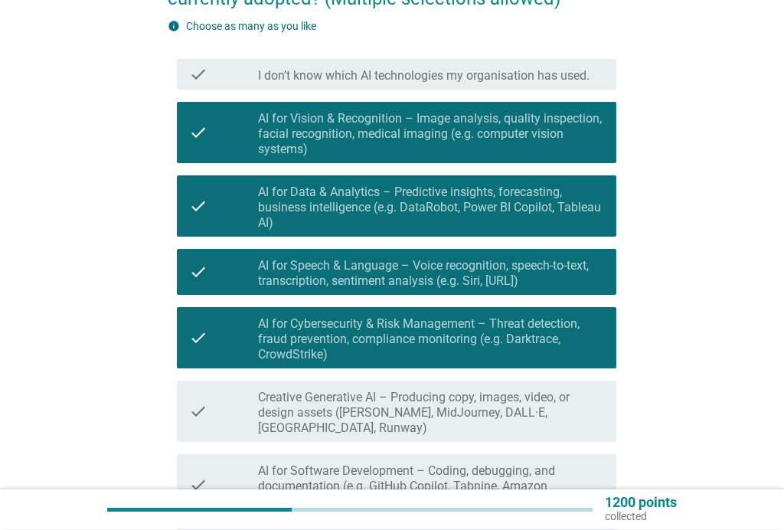
scroll to position [205, 0]
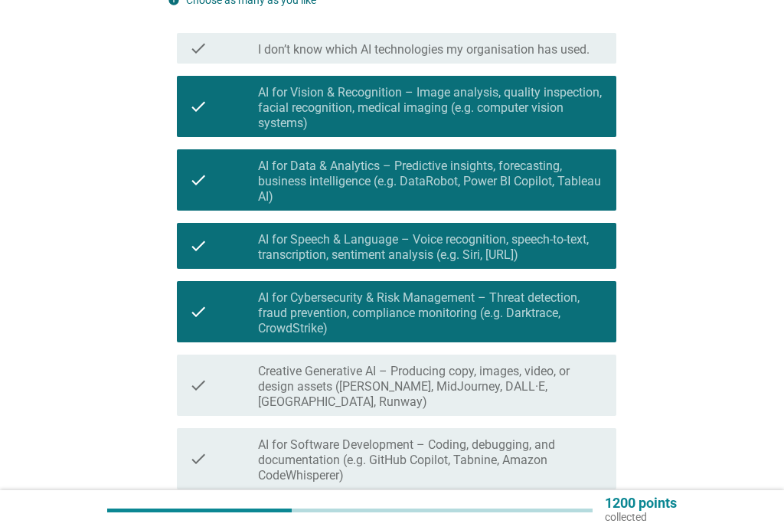
click at [485, 364] on label "Creative Generative AI – Producing copy, images, video, or design assets ([PERS…" at bounding box center [431, 387] width 346 height 46
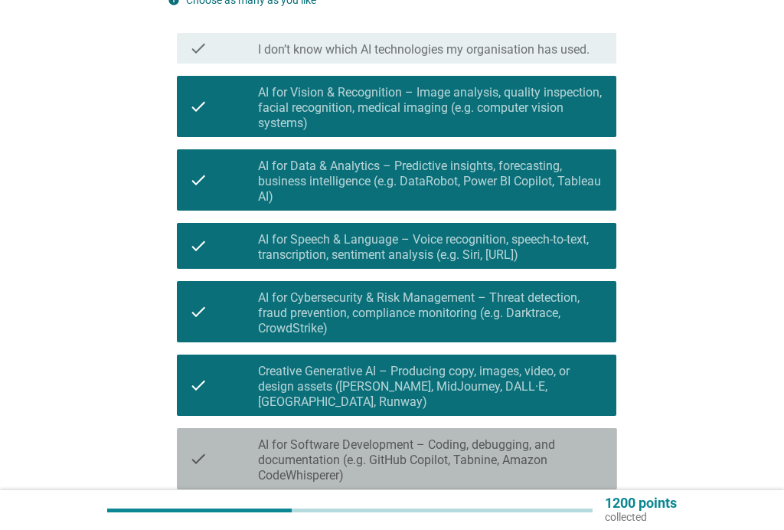
click at [474, 439] on label "AI for Software Development – Coding, debugging, and documentation (e.g. GitHub…" at bounding box center [431, 460] width 346 height 46
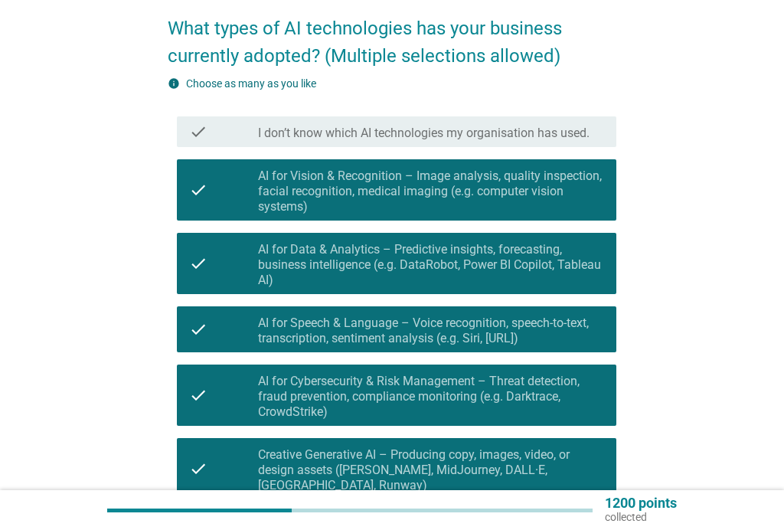
scroll to position [152, 0]
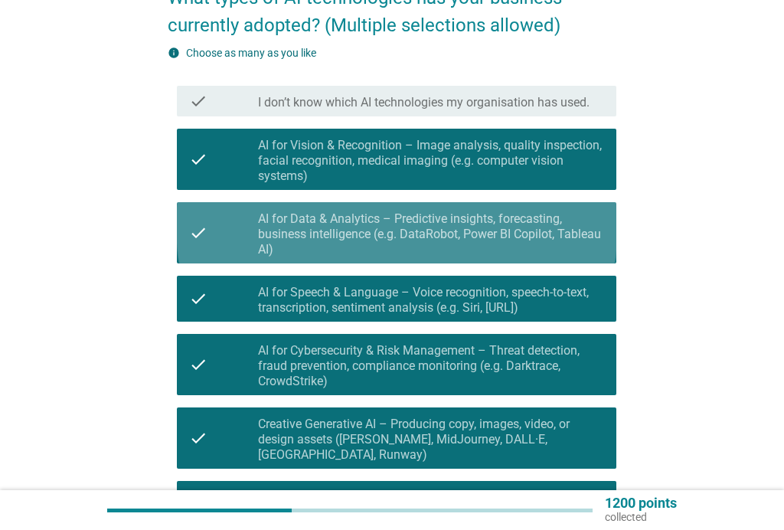
click at [479, 220] on label "AI for Data & Analytics – Predictive insights, forecasting, business intelligen…" at bounding box center [431, 234] width 346 height 46
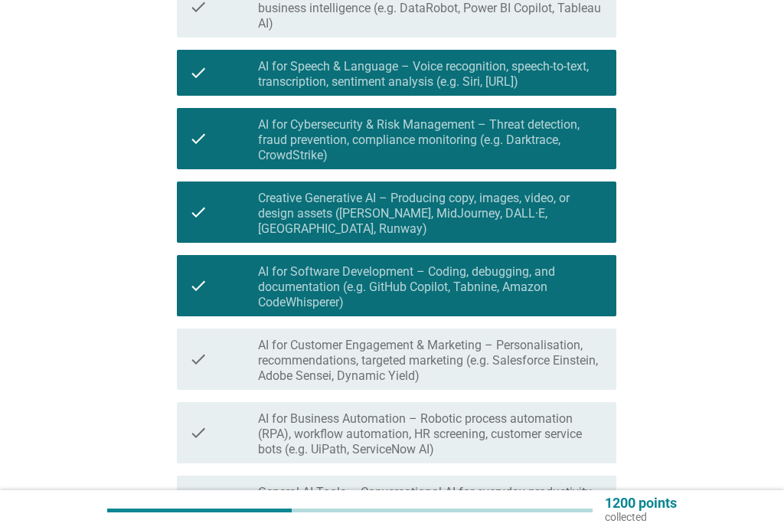
scroll to position [377, 0]
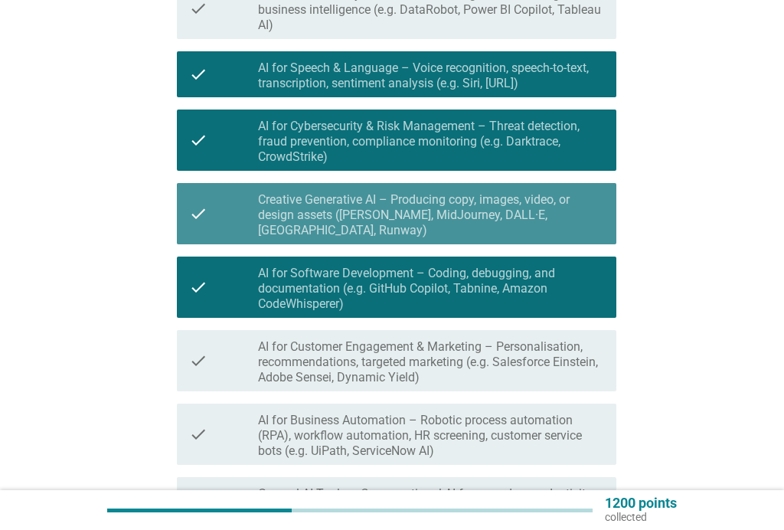
click at [518, 201] on label "Creative Generative AI – Producing copy, images, video, or design assets ([PERS…" at bounding box center [431, 215] width 346 height 46
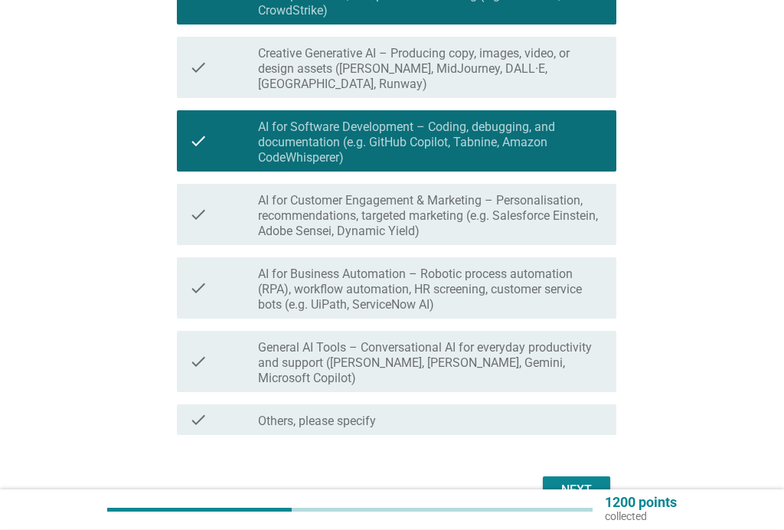
scroll to position [521, 0]
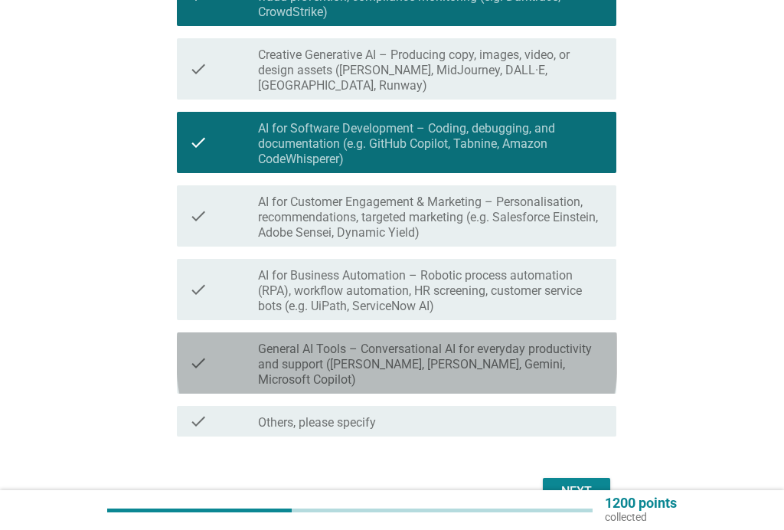
click at [590, 341] on label "General AI Tools – Conversational AI for everyday productivity and support ([PE…" at bounding box center [431, 364] width 346 height 46
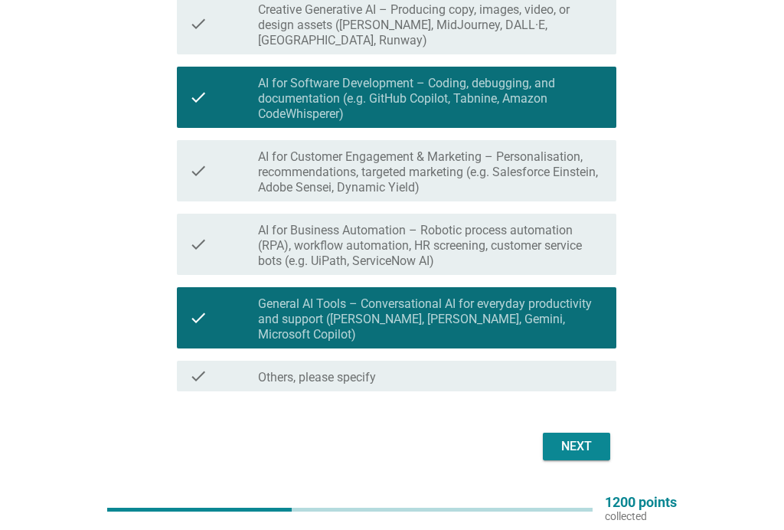
scroll to position [567, 0]
click at [593, 437] on div "Next" at bounding box center [576, 446] width 43 height 18
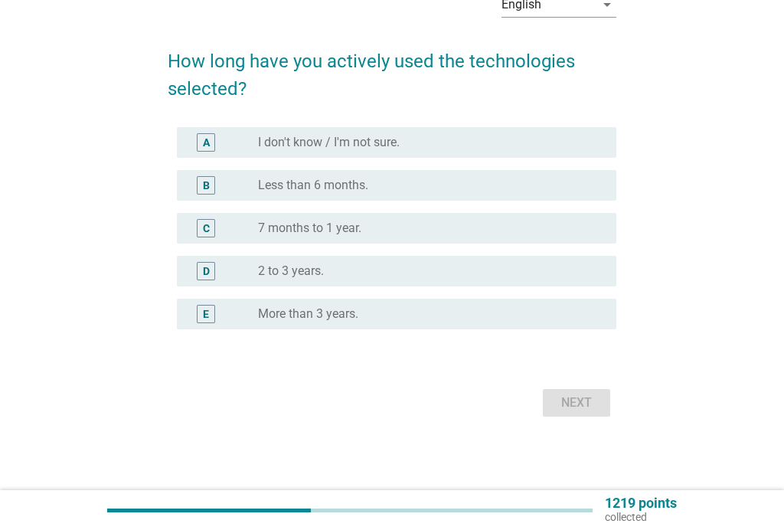
scroll to position [0, 0]
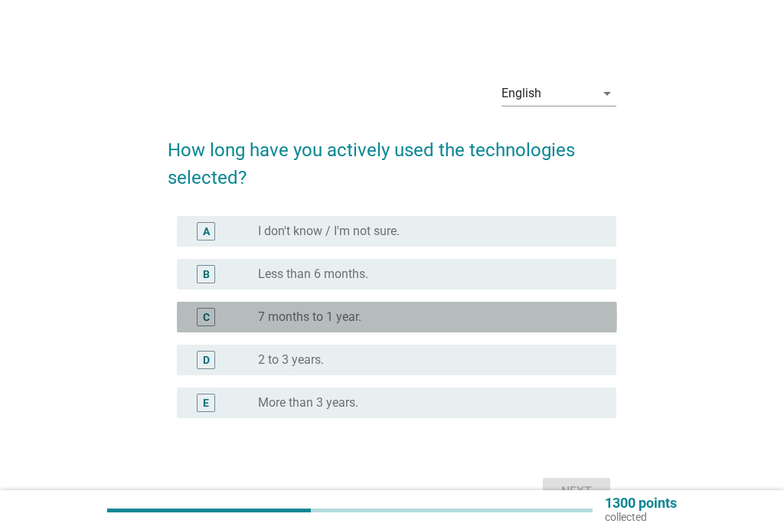
click at [393, 309] on div "radio_button_unchecked 7 months to 1 year." at bounding box center [425, 316] width 334 height 15
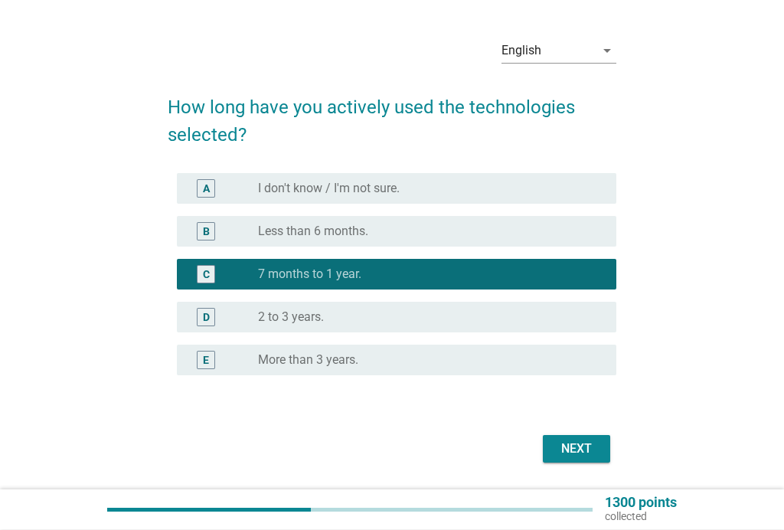
scroll to position [44, 0]
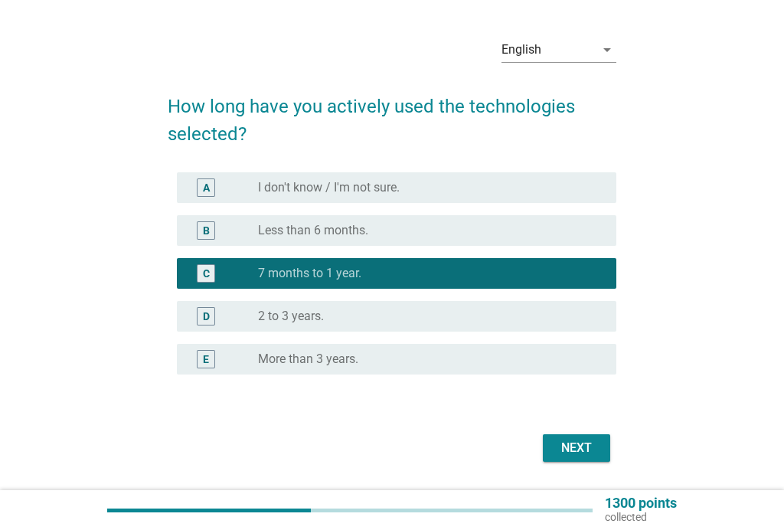
click at [584, 437] on button "Next" at bounding box center [576, 448] width 67 height 28
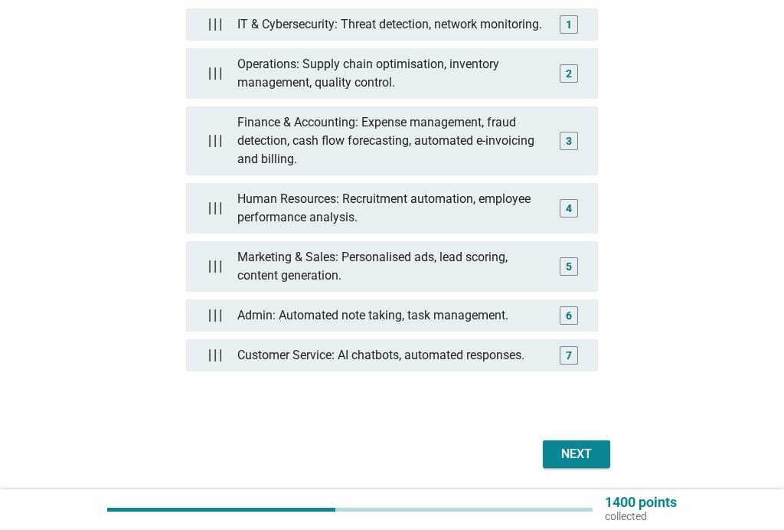
scroll to position [259, 0]
click at [573, 443] on button "Next" at bounding box center [576, 454] width 67 height 28
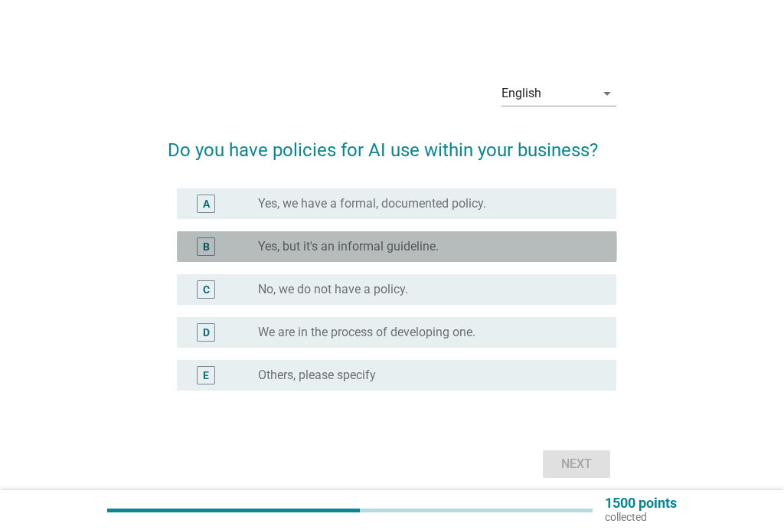
click at [448, 237] on div "B radio_button_unchecked Yes, but it's an informal guideline." at bounding box center [397, 246] width 440 height 31
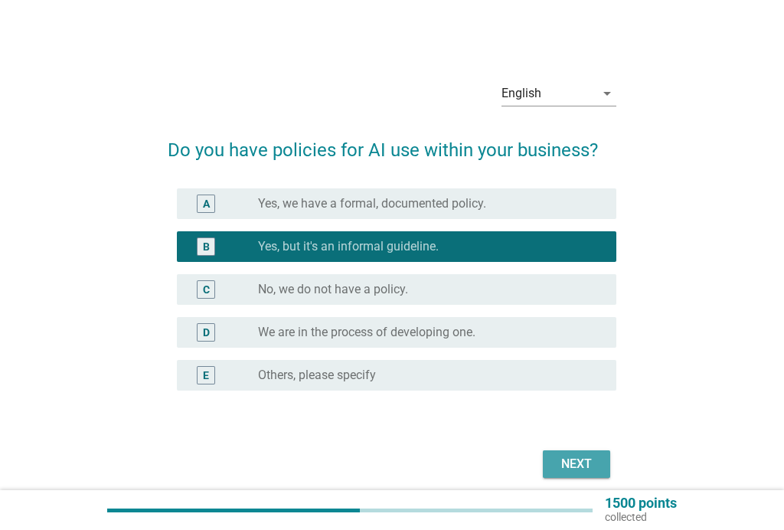
click at [571, 456] on div "Next" at bounding box center [576, 464] width 43 height 18
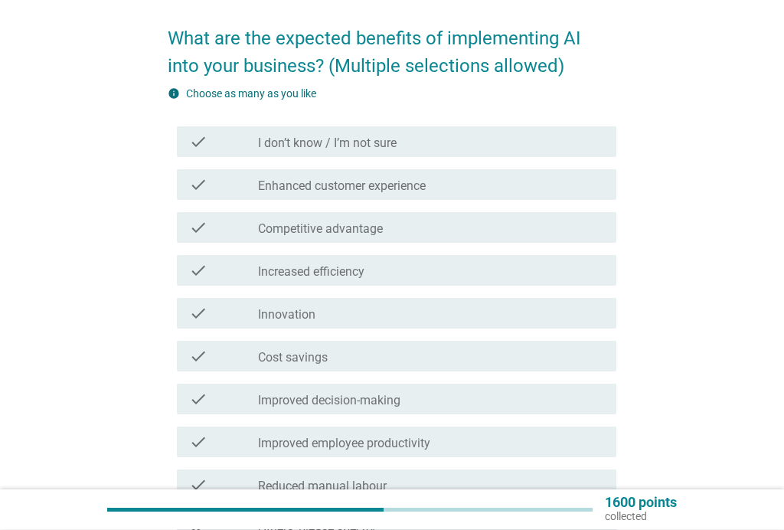
scroll to position [112, 0]
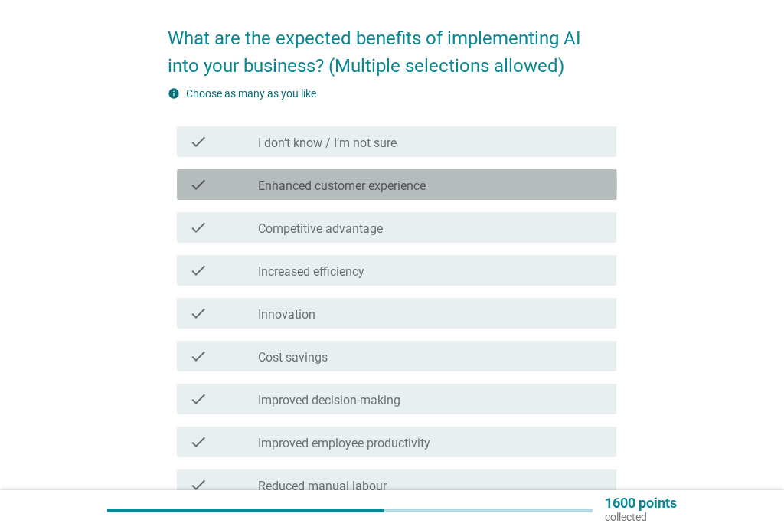
click at [394, 185] on label "Enhanced customer experience" at bounding box center [342, 185] width 168 height 15
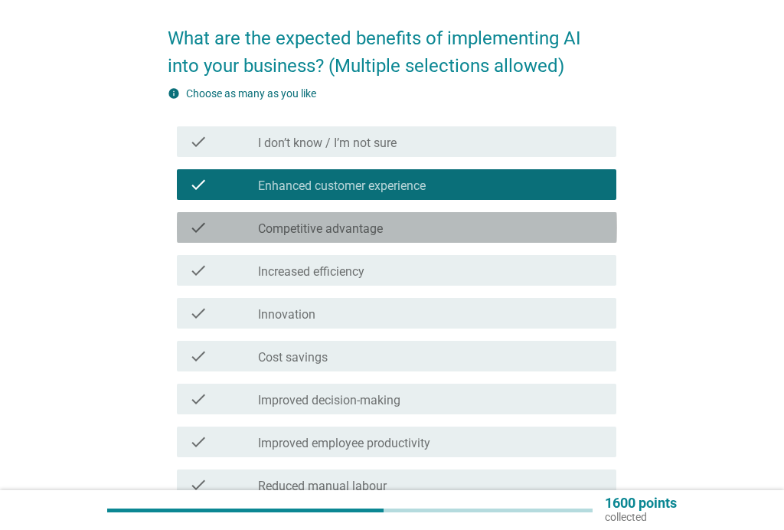
click at [371, 217] on div "check check_box_outline_blank Competitive advantage" at bounding box center [397, 227] width 440 height 31
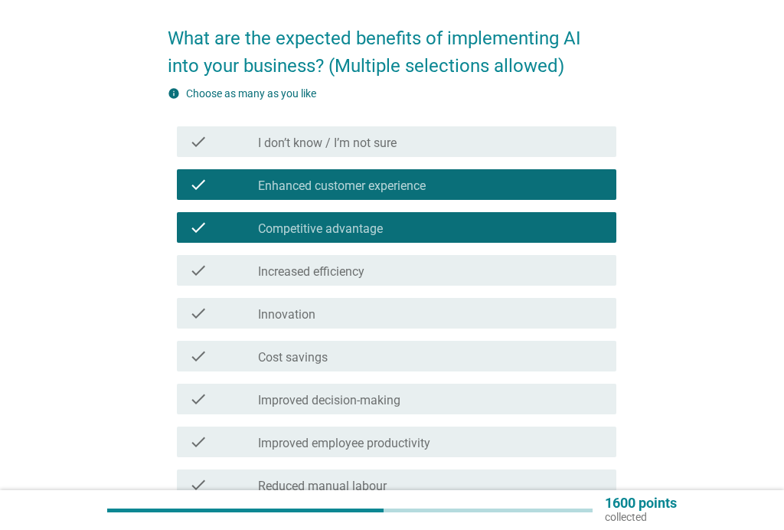
click at [313, 268] on label "Increased efficiency" at bounding box center [311, 271] width 106 height 15
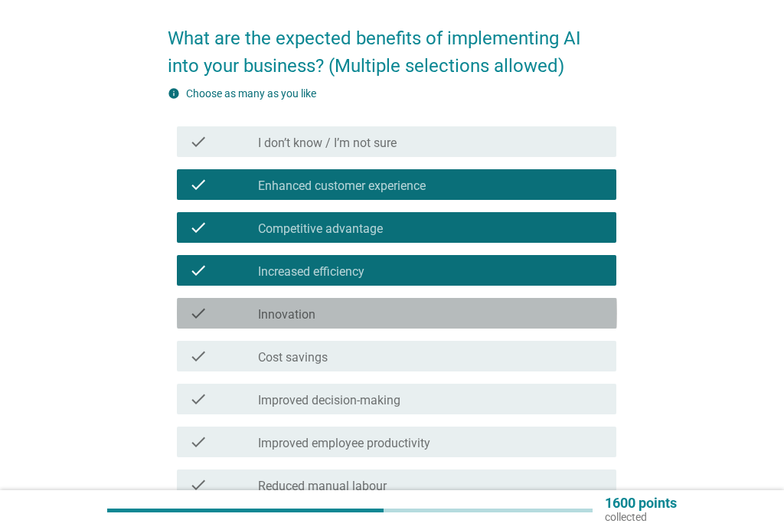
click at [301, 316] on label "Innovation" at bounding box center [286, 314] width 57 height 15
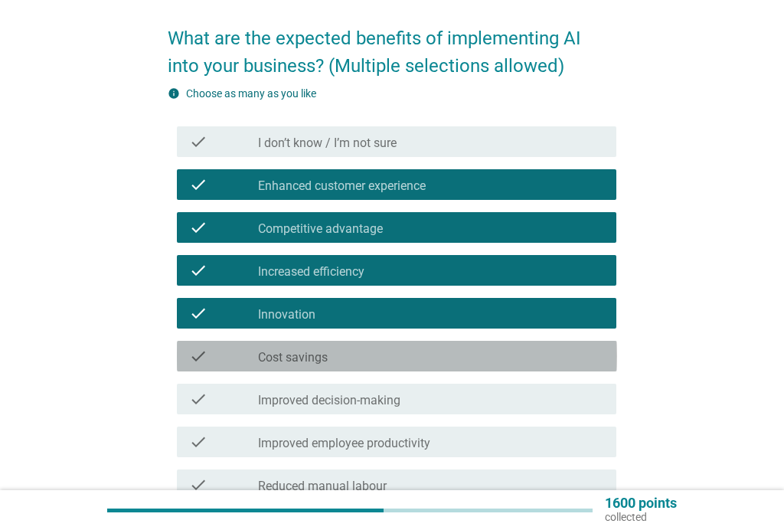
click at [302, 356] on label "Cost savings" at bounding box center [293, 357] width 70 height 15
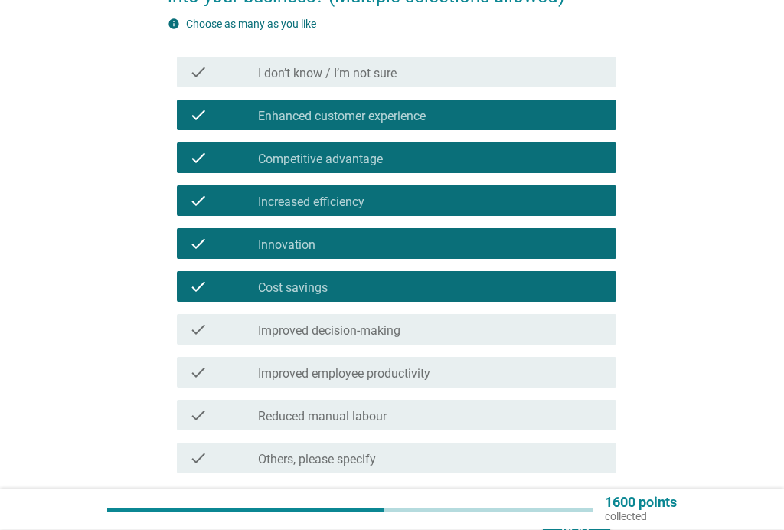
scroll to position [181, 0]
click at [379, 318] on div "check check_box_outline_blank Improved decision-making" at bounding box center [397, 329] width 440 height 31
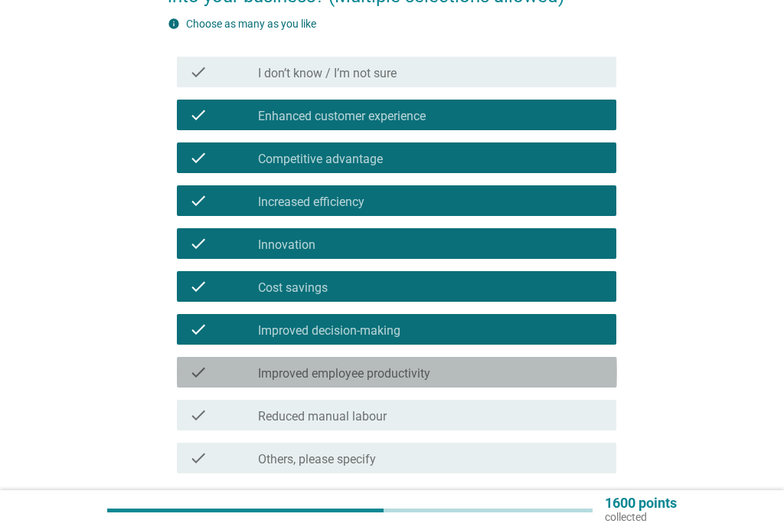
click at [335, 367] on label "Improved employee productivity" at bounding box center [344, 373] width 172 height 15
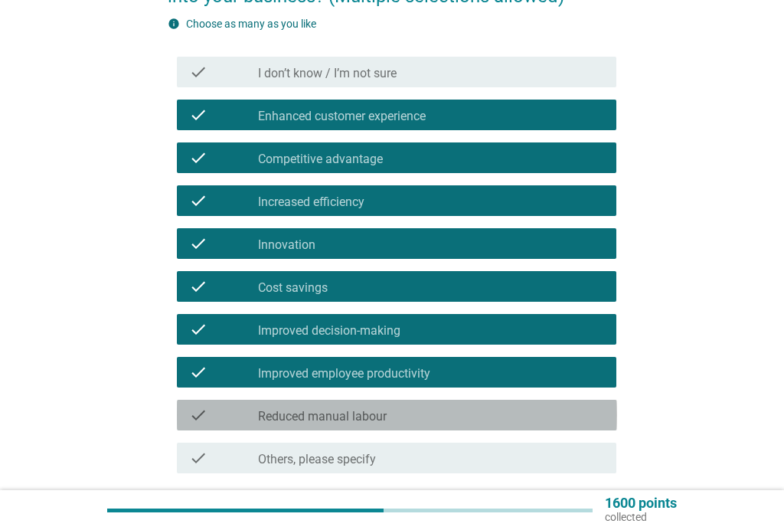
click at [325, 411] on label "Reduced manual labour" at bounding box center [322, 416] width 129 height 15
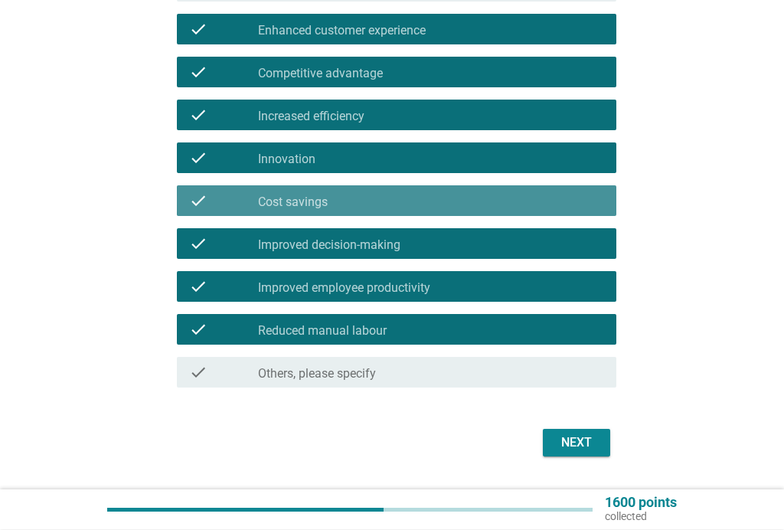
scroll to position [268, 0]
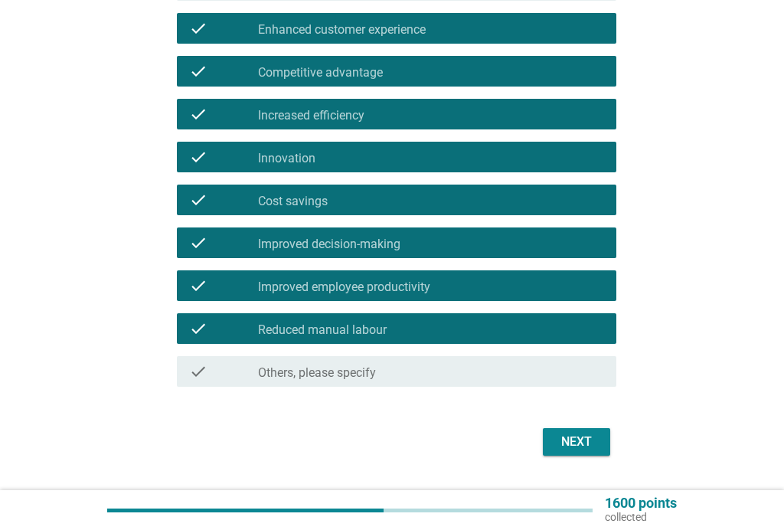
click at [567, 452] on button "Next" at bounding box center [576, 442] width 67 height 28
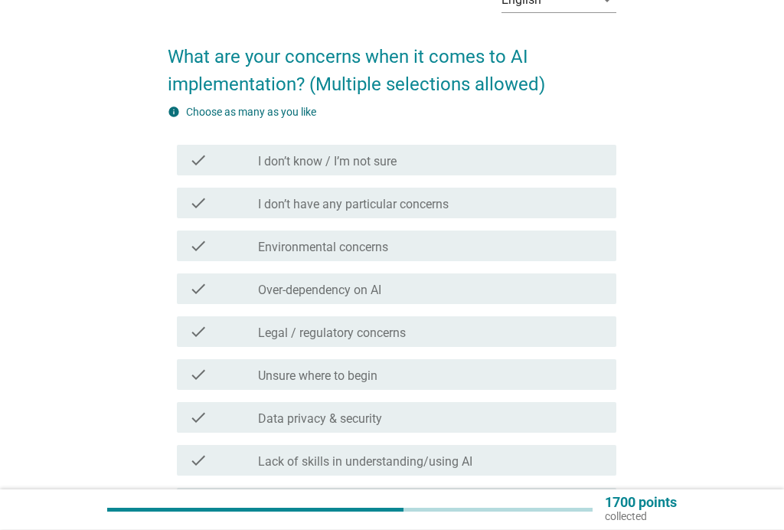
scroll to position [95, 0]
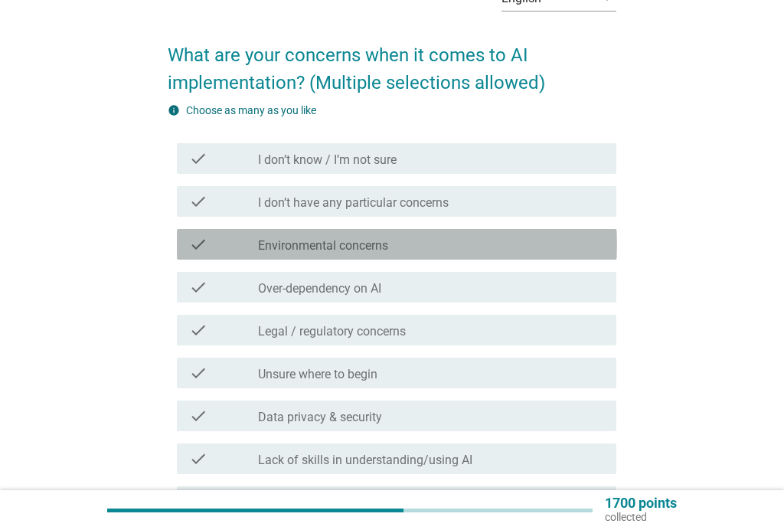
click at [379, 247] on label "Environmental concerns" at bounding box center [323, 245] width 130 height 15
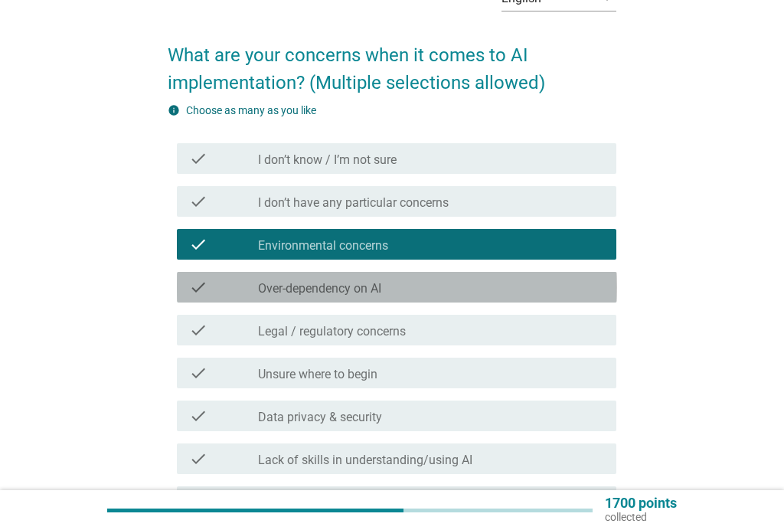
click at [357, 281] on label "Over-dependency on AI" at bounding box center [319, 288] width 123 height 15
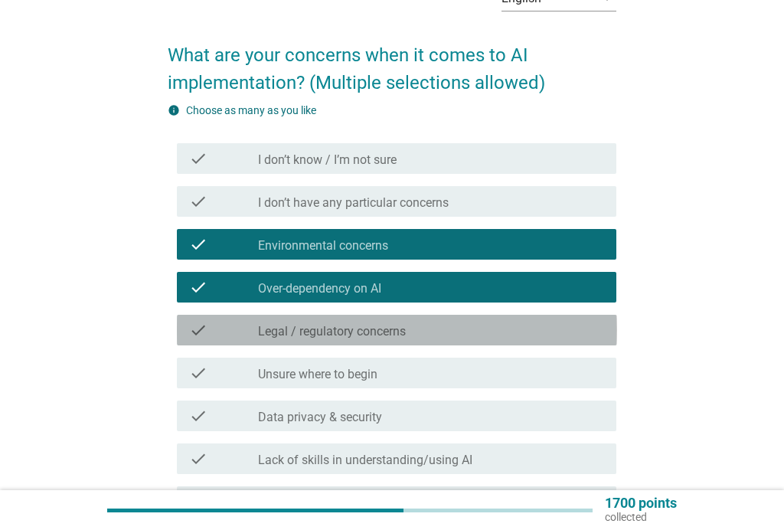
click at [336, 325] on label "Legal / regulatory concerns" at bounding box center [332, 331] width 148 height 15
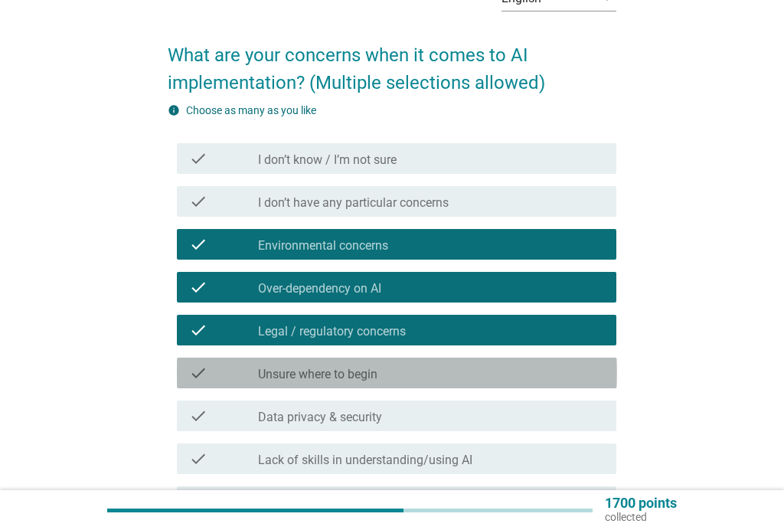
click at [328, 371] on label "Unsure where to begin" at bounding box center [317, 374] width 119 height 15
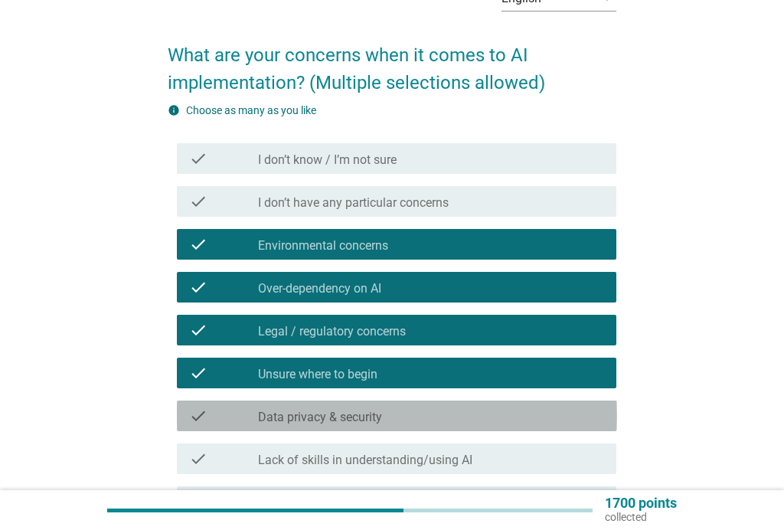
click at [381, 423] on label "Data privacy & security" at bounding box center [320, 417] width 124 height 15
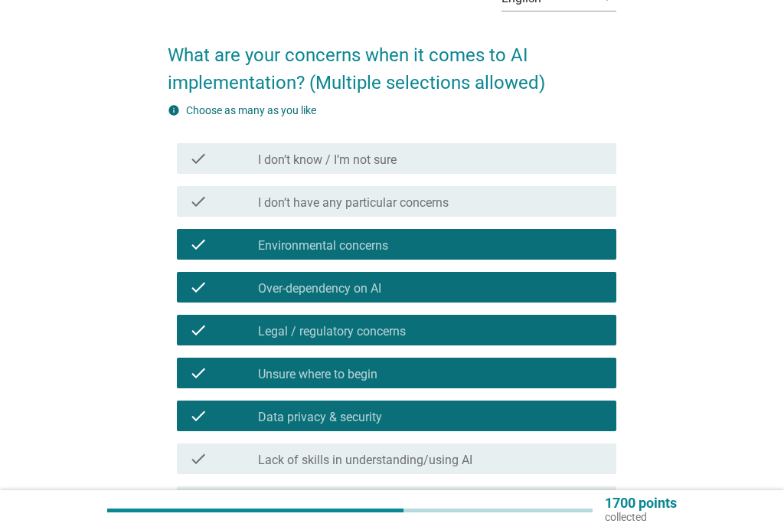
click at [371, 455] on label "Lack of skills in understanding/using AI" at bounding box center [365, 459] width 214 height 15
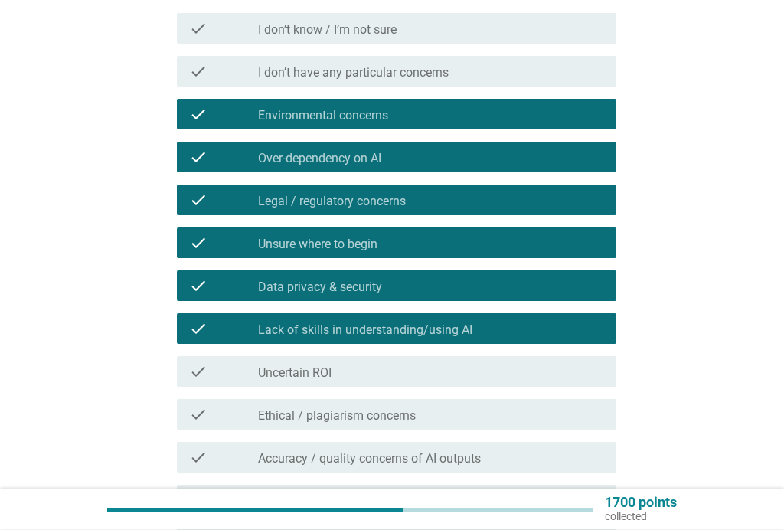
scroll to position [224, 0]
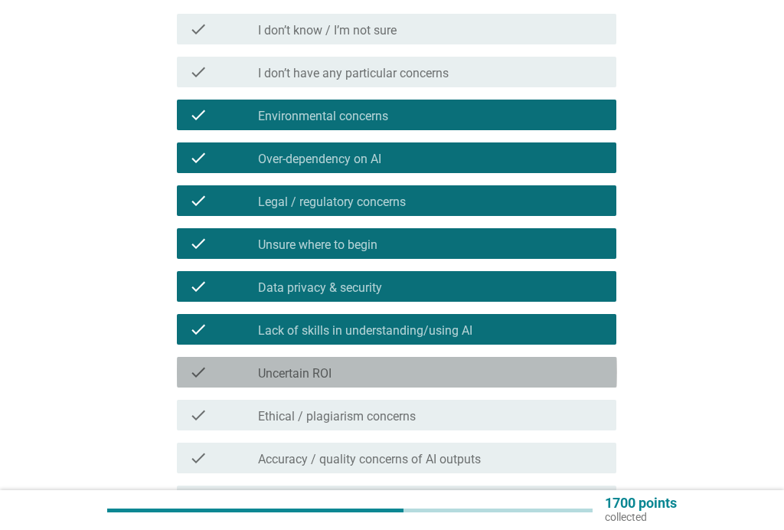
click at [367, 365] on div "check_box_outline_blank Uncertain ROI" at bounding box center [431, 372] width 346 height 18
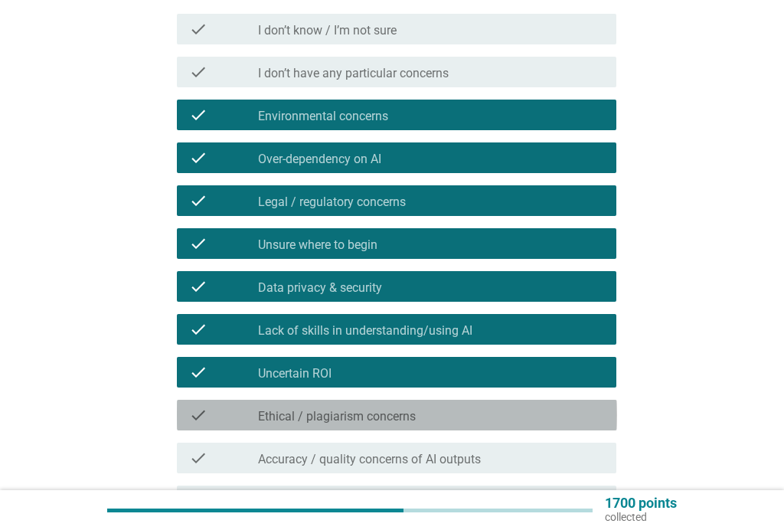
click at [355, 410] on label "Ethical / plagiarism concerns" at bounding box center [337, 416] width 158 height 15
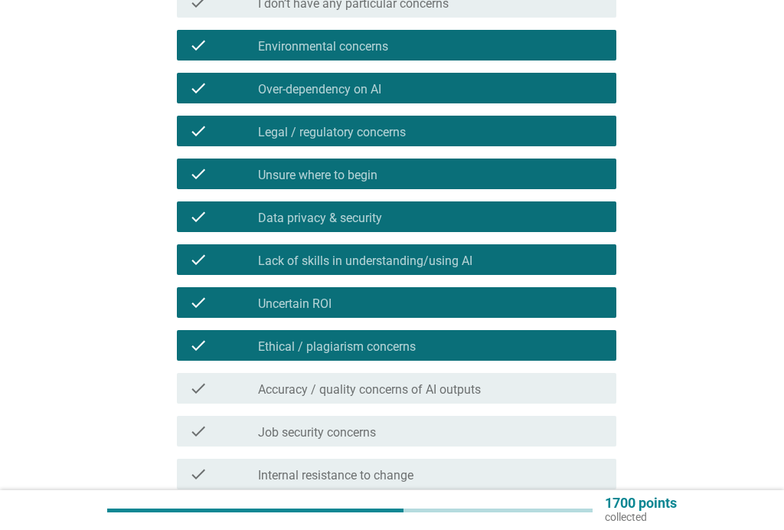
scroll to position [302, 0]
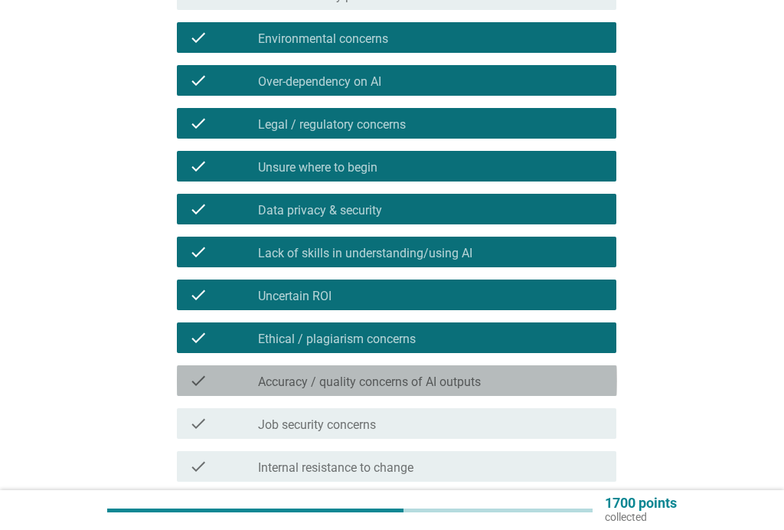
click at [418, 379] on label "Accuracy / quality concerns of AI outputs" at bounding box center [369, 381] width 223 height 15
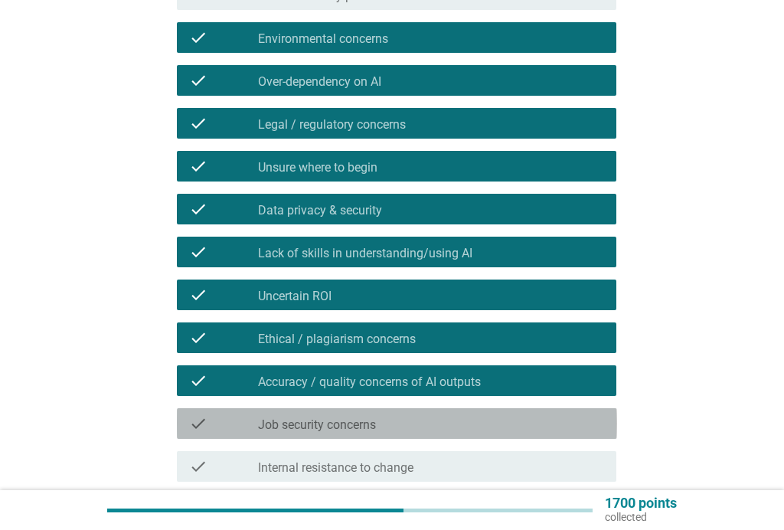
click at [383, 416] on div "check_box_outline_blank Job security concerns" at bounding box center [431, 423] width 346 height 18
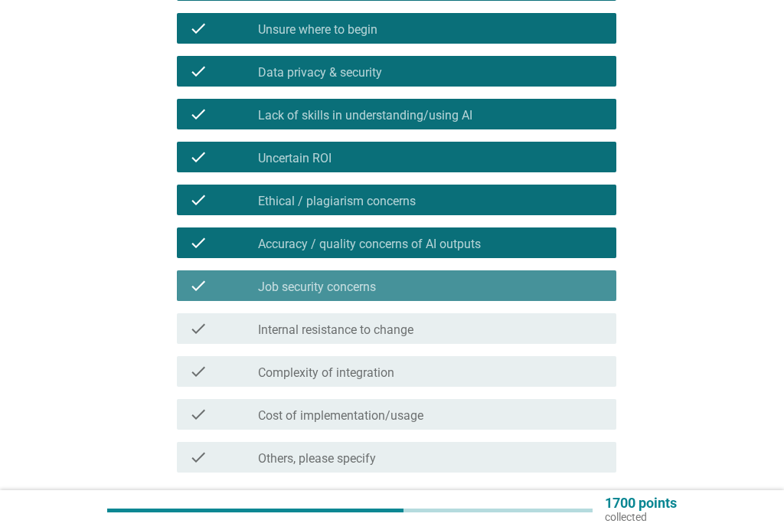
scroll to position [441, 0]
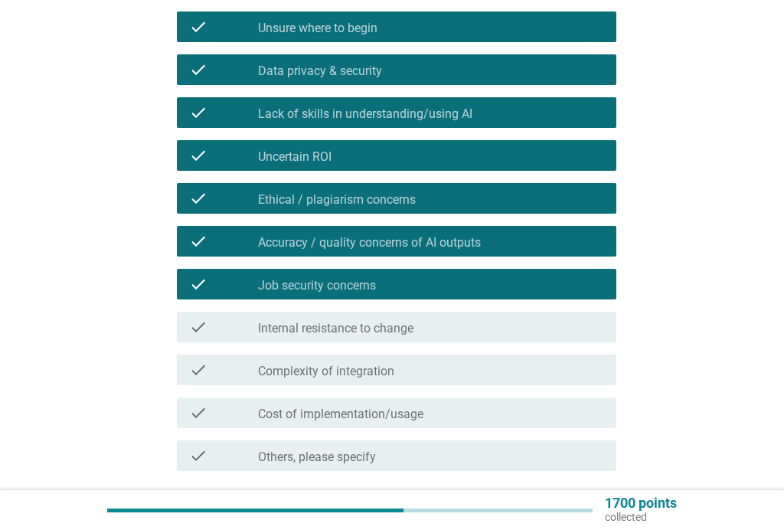
click at [374, 313] on div "check check_box_outline_blank Internal resistance to change" at bounding box center [397, 327] width 440 height 31
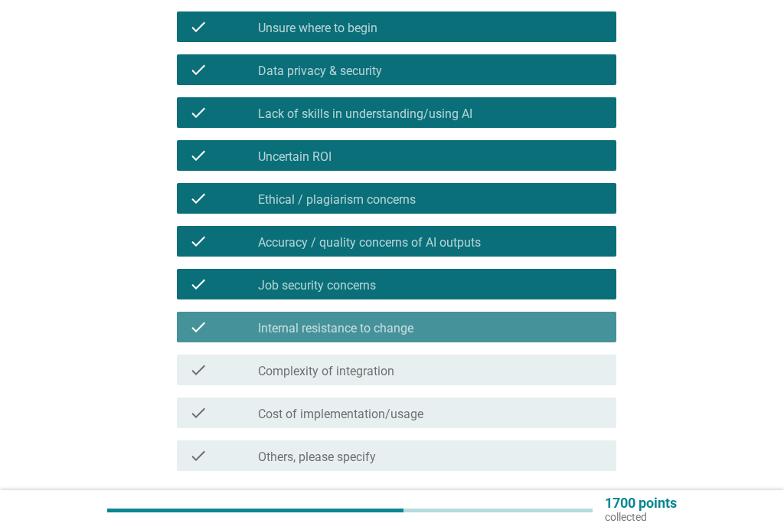
click at [355, 327] on label "Internal resistance to change" at bounding box center [335, 328] width 155 height 15
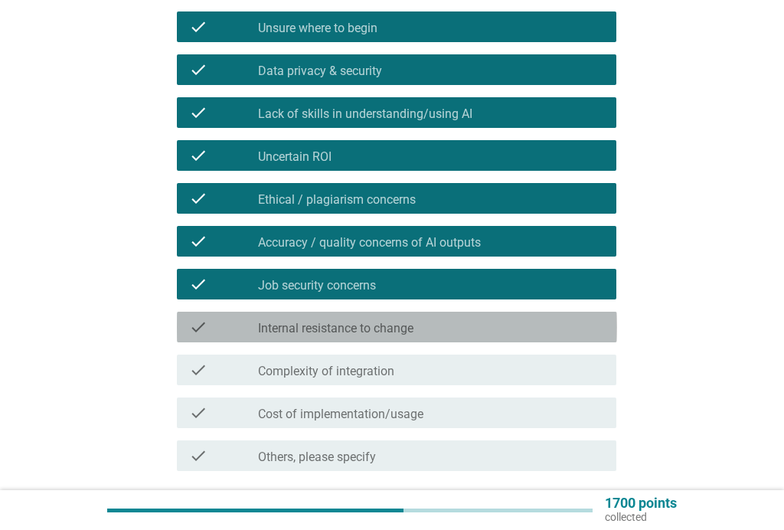
click at [335, 328] on label "Internal resistance to change" at bounding box center [335, 328] width 155 height 15
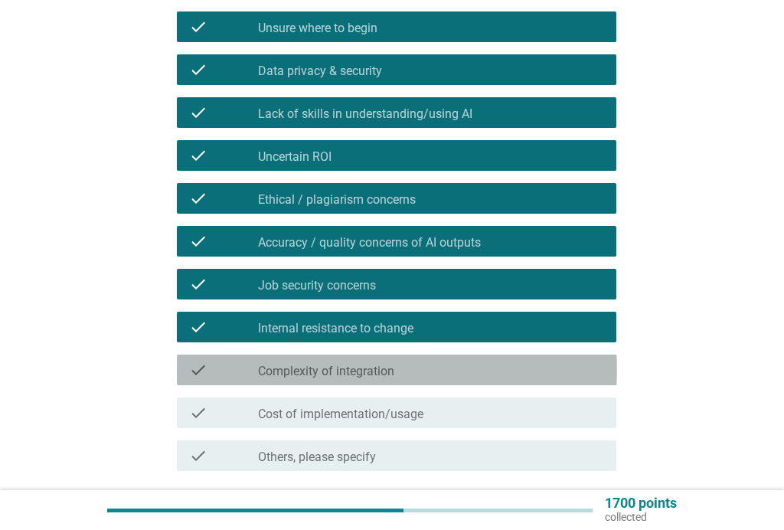
click at [331, 368] on label "Complexity of integration" at bounding box center [326, 371] width 136 height 15
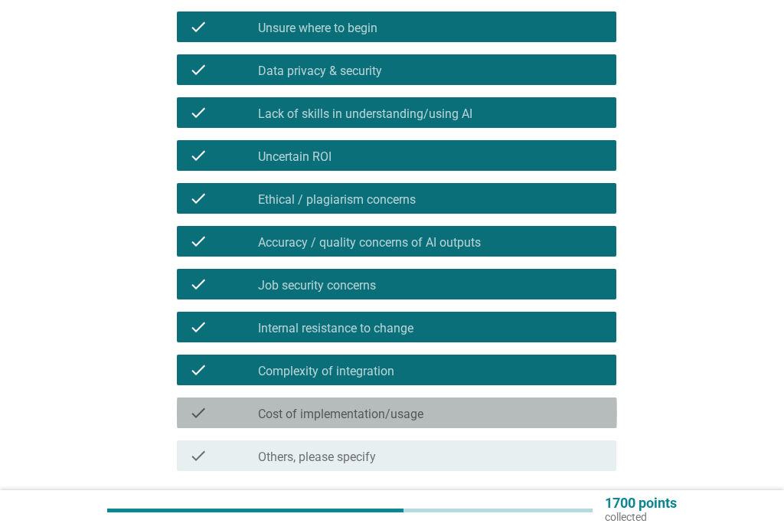
click at [327, 410] on label "Cost of implementation/usage" at bounding box center [340, 414] width 165 height 15
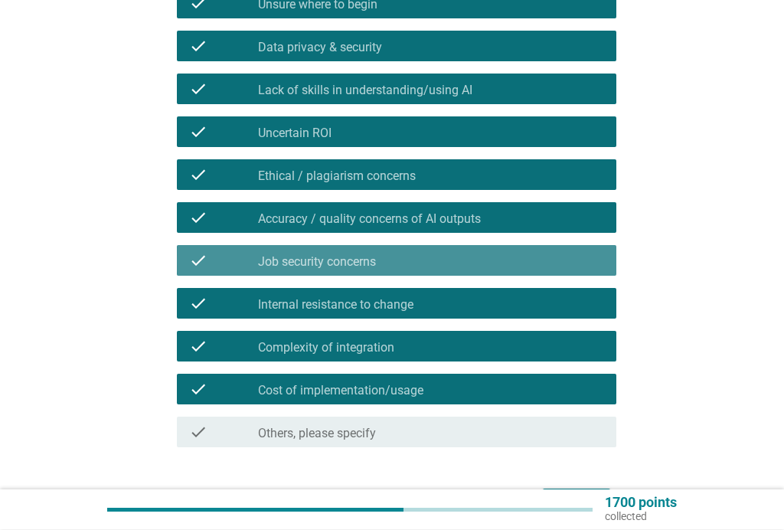
scroll to position [531, 0]
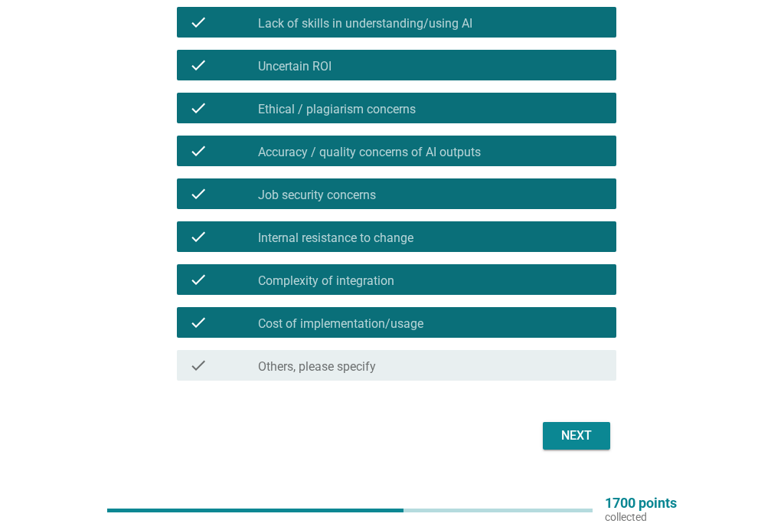
click at [578, 435] on div "Next" at bounding box center [576, 435] width 43 height 18
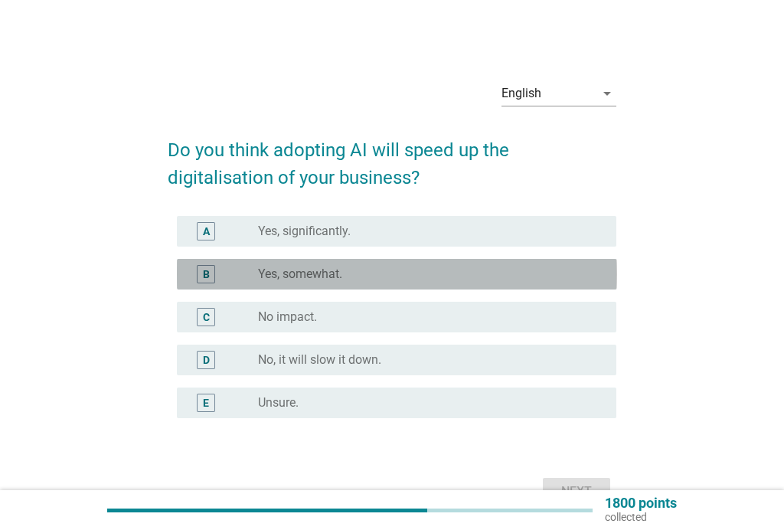
click at [351, 267] on div "radio_button_unchecked Yes, somewhat." at bounding box center [425, 273] width 334 height 15
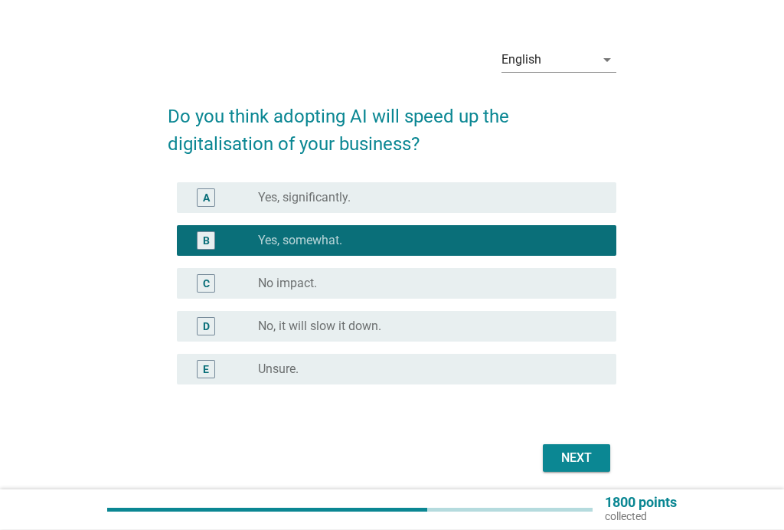
scroll to position [43, 0]
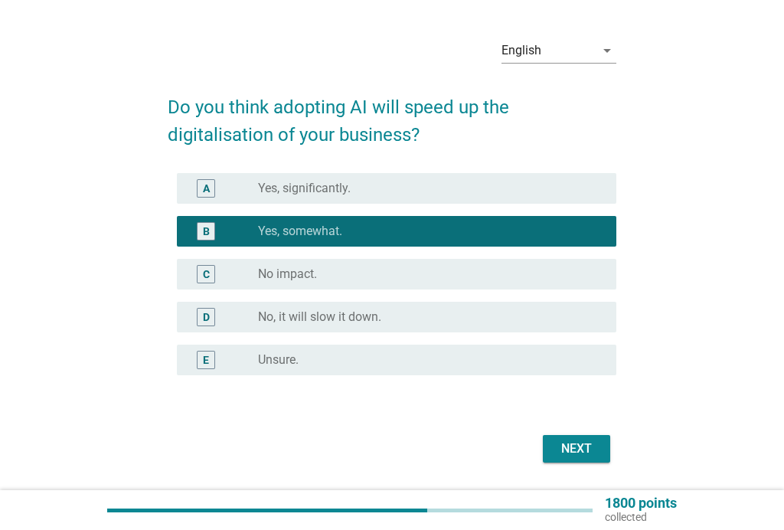
click at [573, 446] on div "Next" at bounding box center [576, 448] width 43 height 18
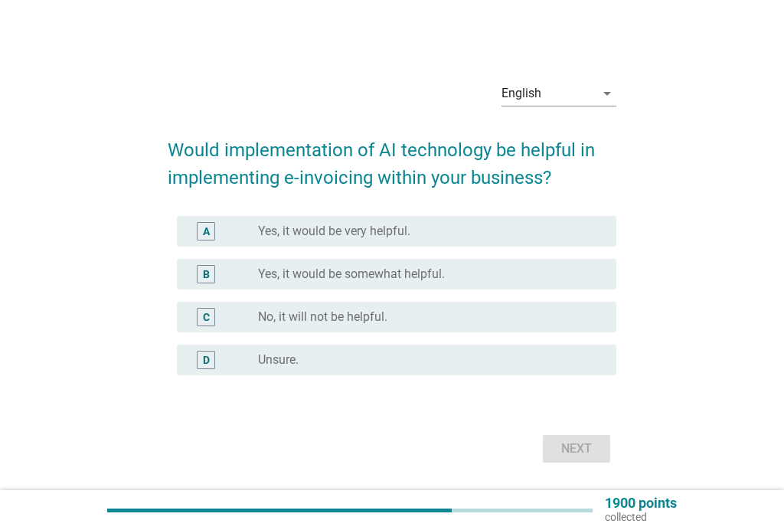
click at [456, 259] on div "B radio_button_unchecked Yes, it would be somewhat helpful." at bounding box center [397, 274] width 440 height 31
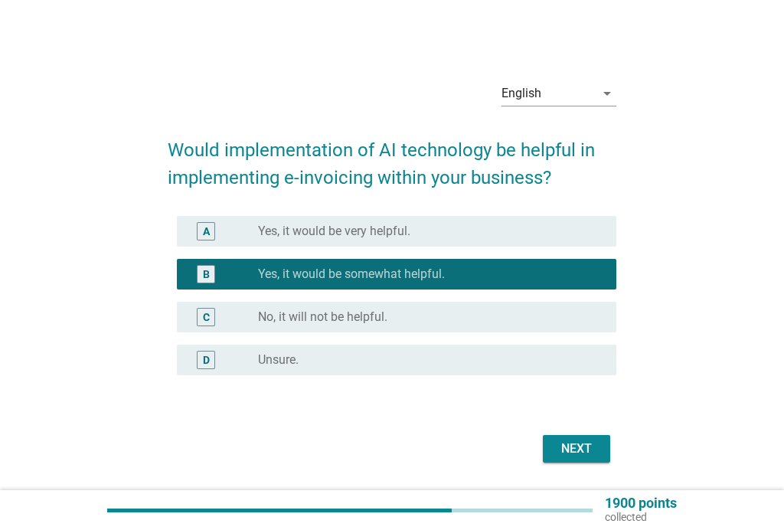
click at [579, 442] on div "Next" at bounding box center [576, 448] width 43 height 18
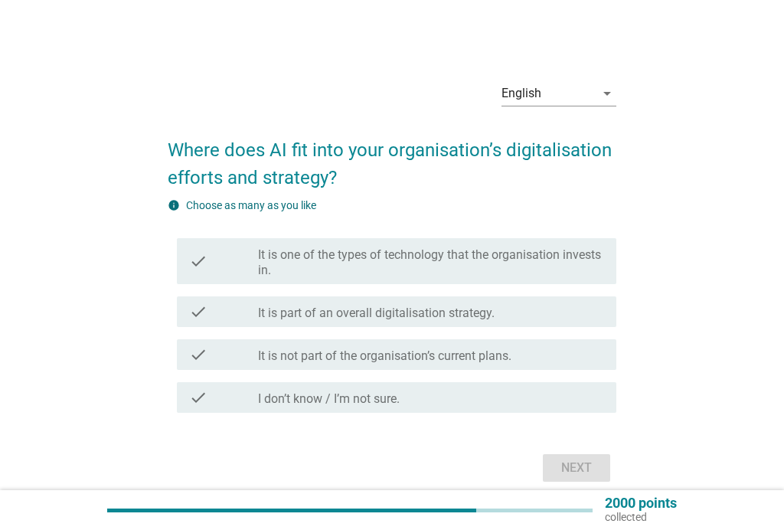
click at [495, 299] on div "check check_box_outline_blank It is part of an overall digitalisation strategy." at bounding box center [397, 311] width 440 height 31
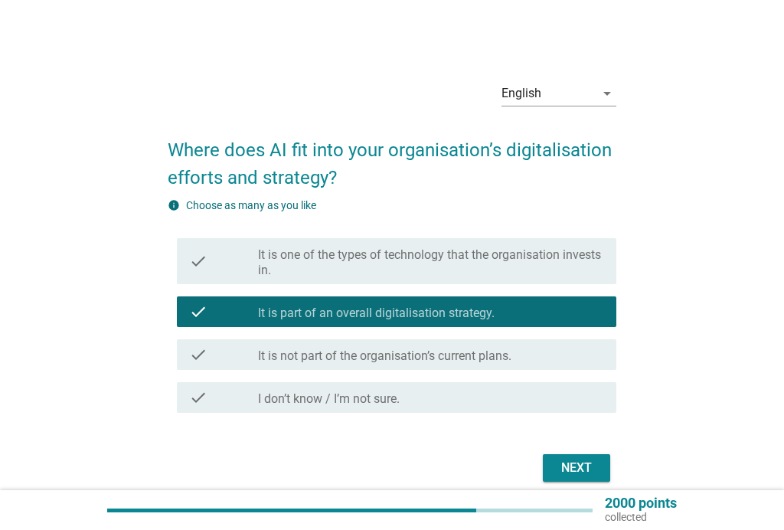
click at [534, 247] on label "It is one of the types of technology that the organisation invests in." at bounding box center [431, 262] width 346 height 31
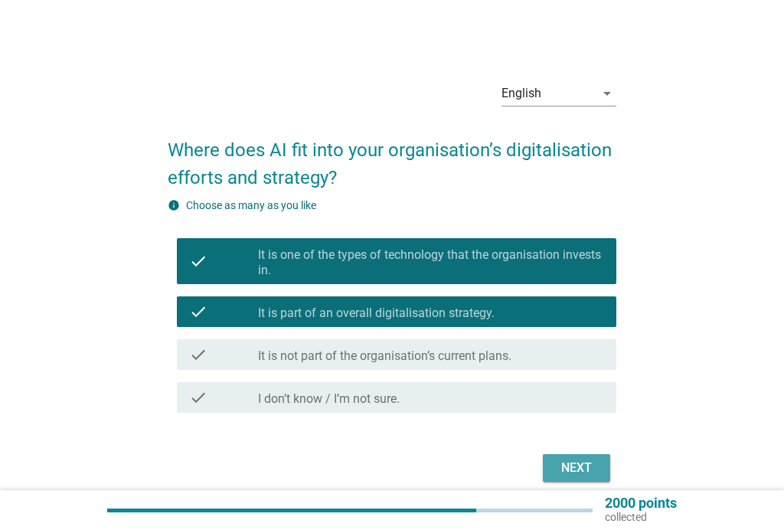
click at [570, 468] on div "Next" at bounding box center [576, 468] width 43 height 18
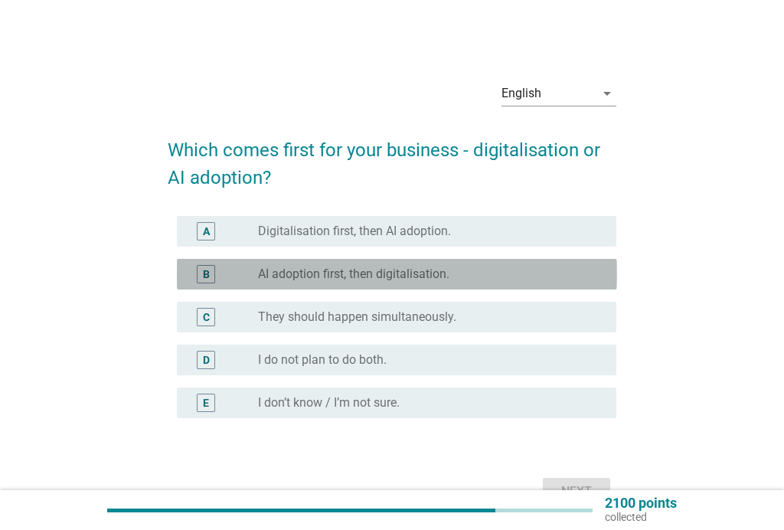
click at [449, 267] on label "AI adoption first, then digitalisation." at bounding box center [353, 273] width 191 height 15
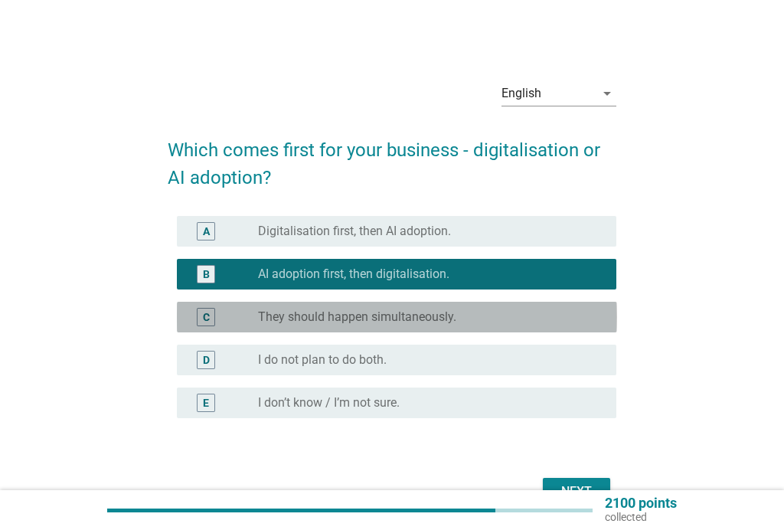
click at [443, 311] on label "They should happen simultaneously." at bounding box center [357, 316] width 198 height 15
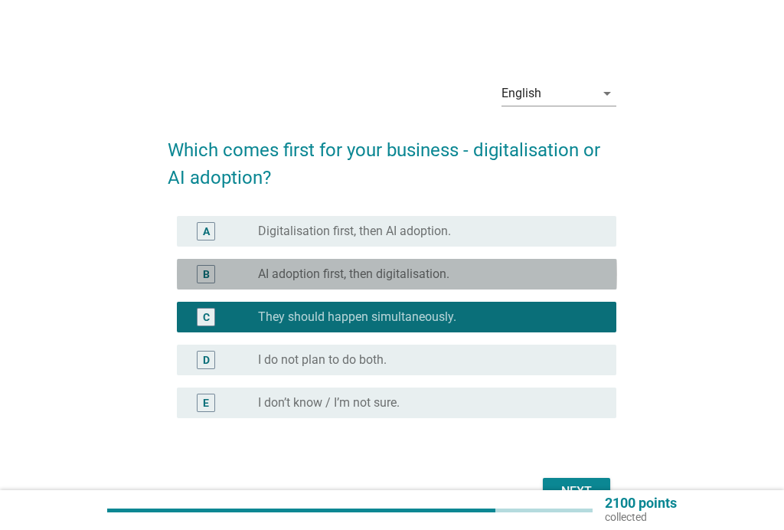
click at [449, 272] on label "AI adoption first, then digitalisation." at bounding box center [353, 273] width 191 height 15
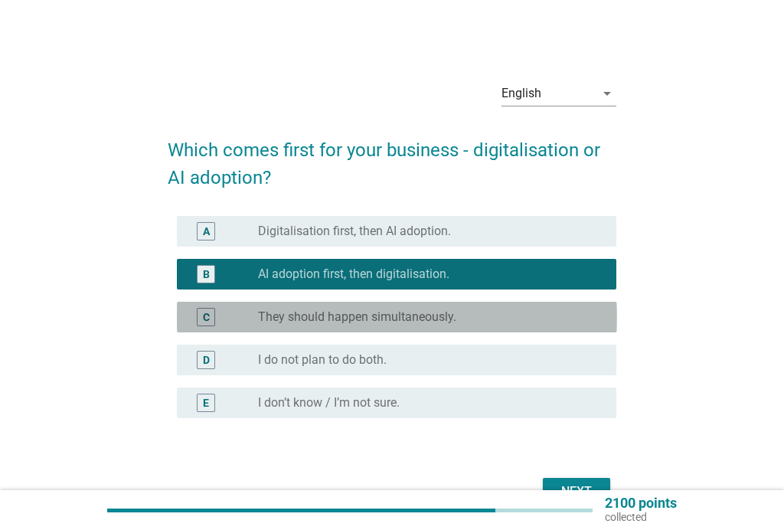
click at [459, 313] on div "radio_button_unchecked They should happen simultaneously." at bounding box center [425, 316] width 334 height 15
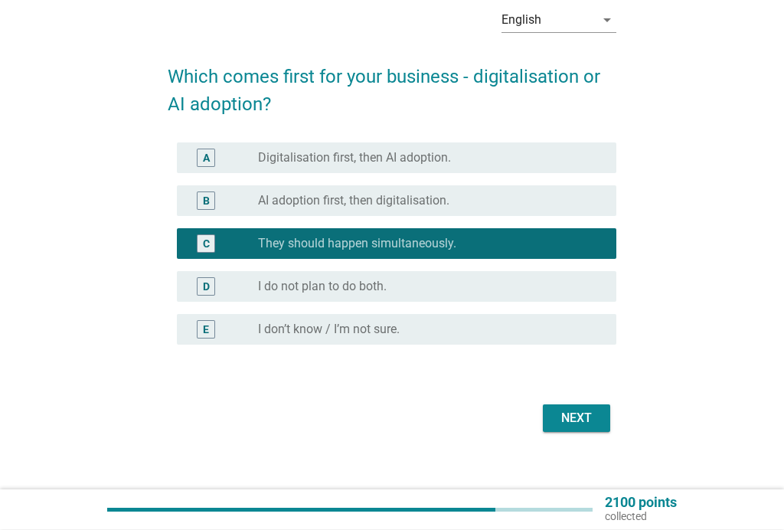
scroll to position [73, 0]
click at [573, 417] on div "Next" at bounding box center [576, 418] width 43 height 18
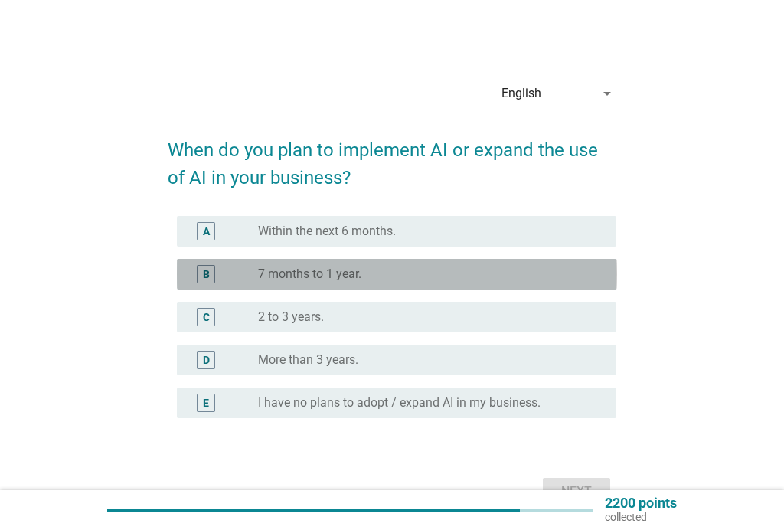
click at [391, 266] on div "radio_button_unchecked 7 months to 1 year." at bounding box center [431, 274] width 346 height 18
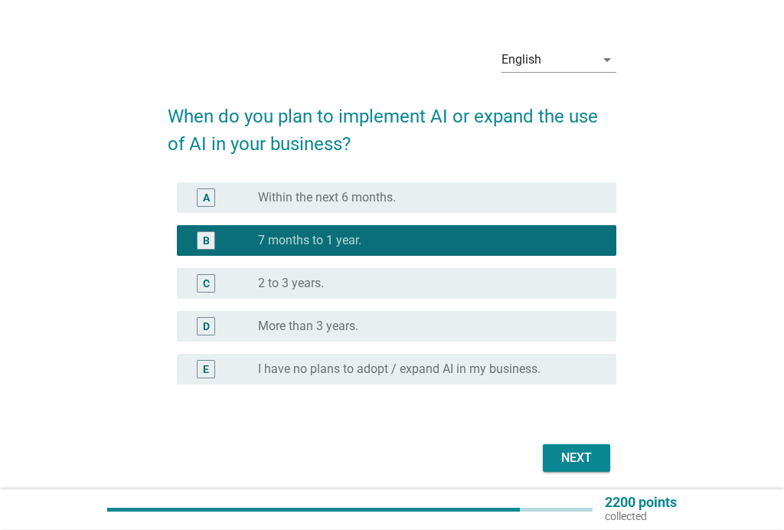
scroll to position [34, 0]
click at [583, 455] on div "Next" at bounding box center [576, 458] width 43 height 18
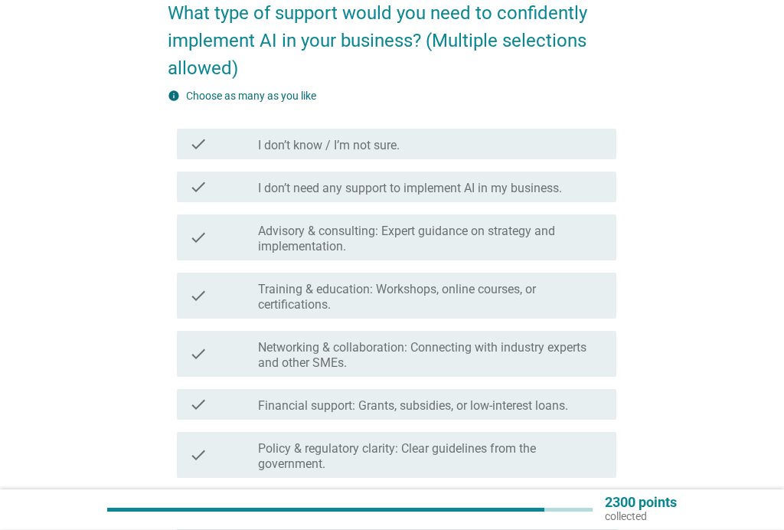
scroll to position [144, 0]
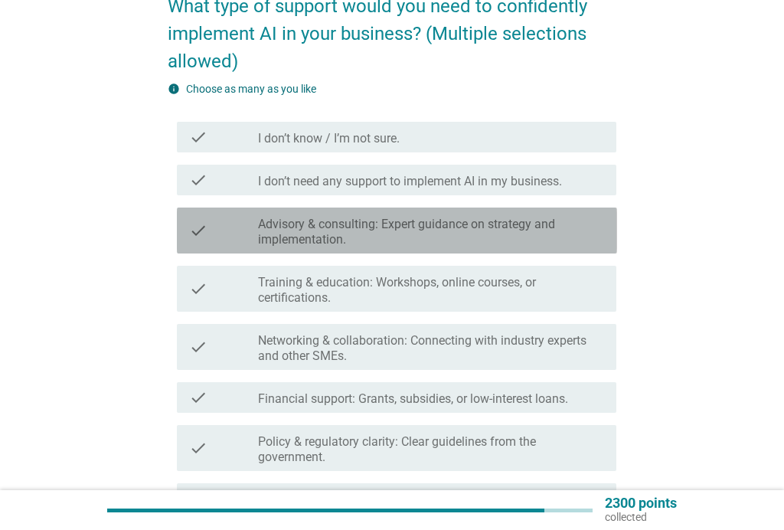
click at [514, 224] on label "Advisory & consulting: Expert guidance on strategy and implementation." at bounding box center [431, 232] width 346 height 31
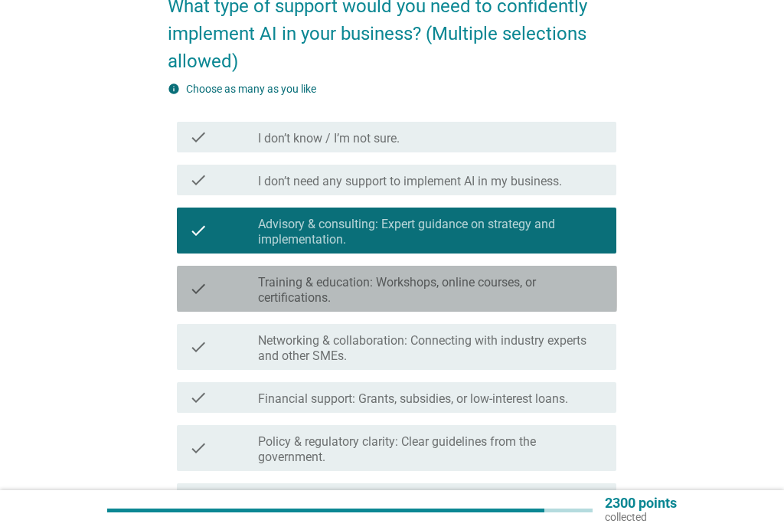
click at [457, 287] on label "Training & education: Workshops, online courses, or certifications." at bounding box center [431, 290] width 346 height 31
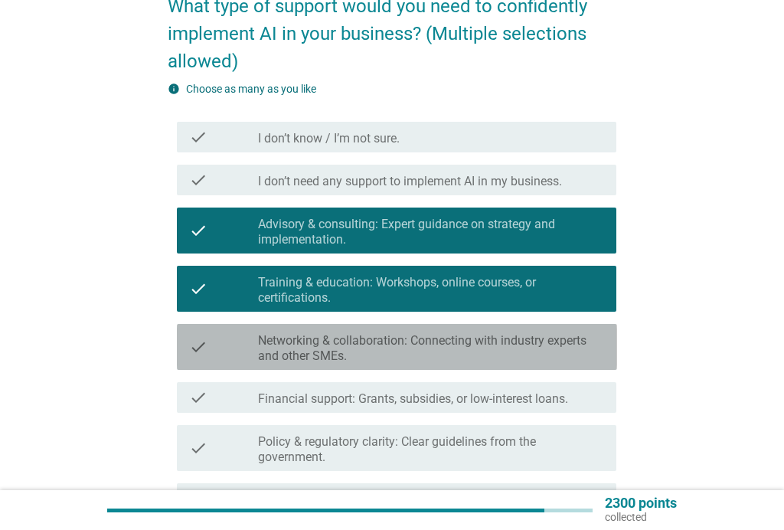
click at [426, 341] on label "Networking & collaboration: Connecting with industry experts and other SMEs." at bounding box center [431, 348] width 346 height 31
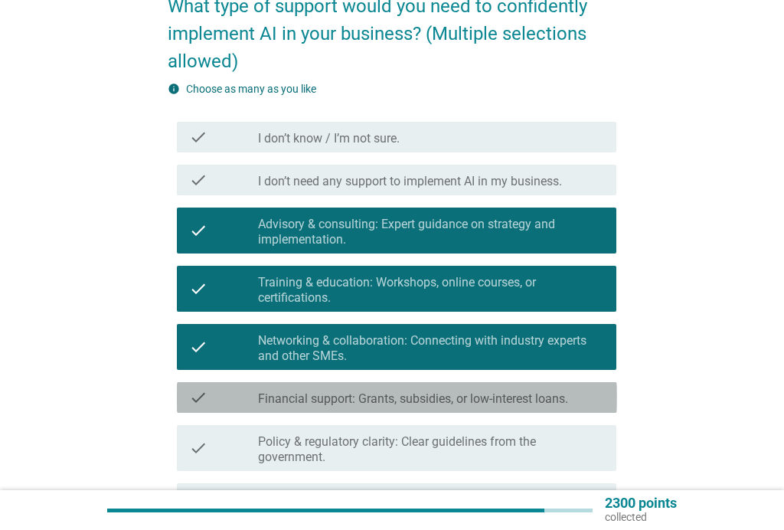
click at [401, 394] on label "Financial support: Grants, subsidies, or low-interest loans." at bounding box center [413, 398] width 310 height 15
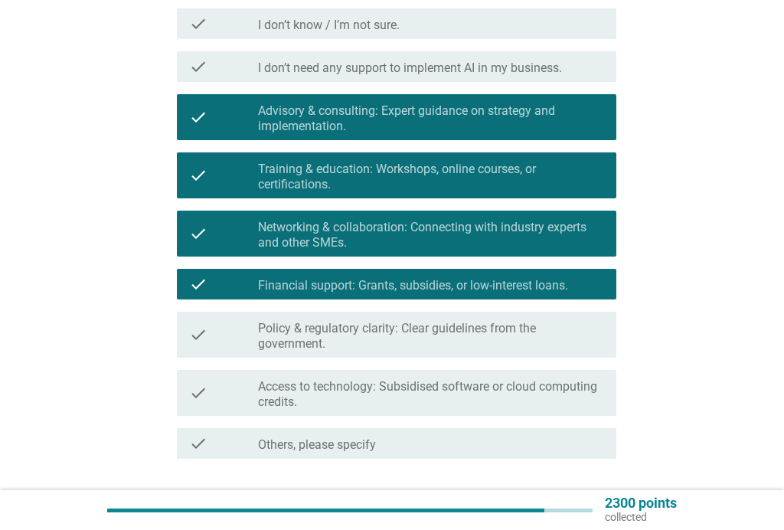
scroll to position [263, 0]
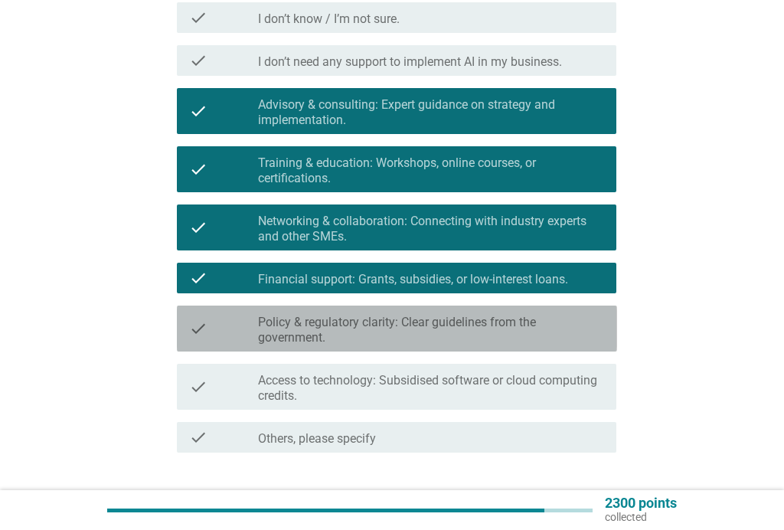
click at [511, 309] on div "check check_box_outline_blank Policy & regulatory clarity: Clear guidelines fro…" at bounding box center [397, 328] width 440 height 46
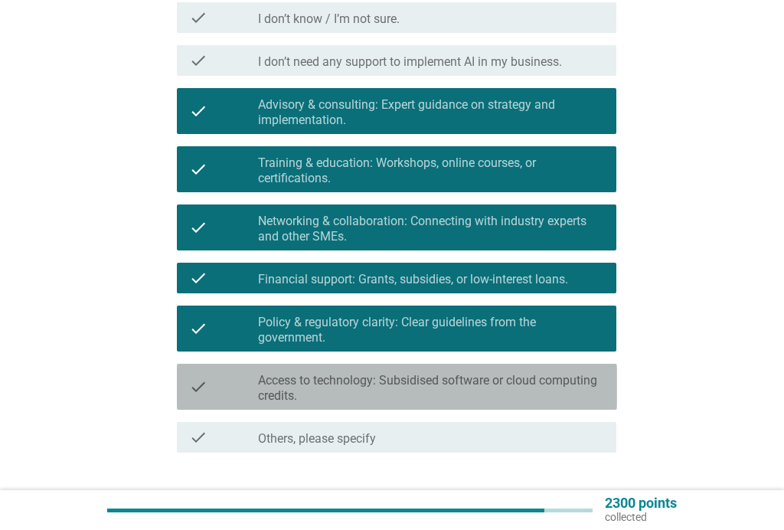
click at [468, 380] on label "Access to technology: Subsidised software or cloud computing credits." at bounding box center [431, 388] width 346 height 31
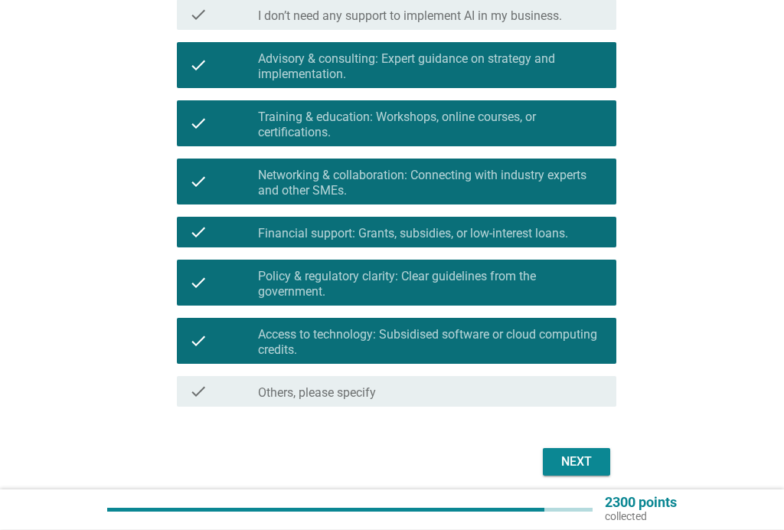
scroll to position [318, 0]
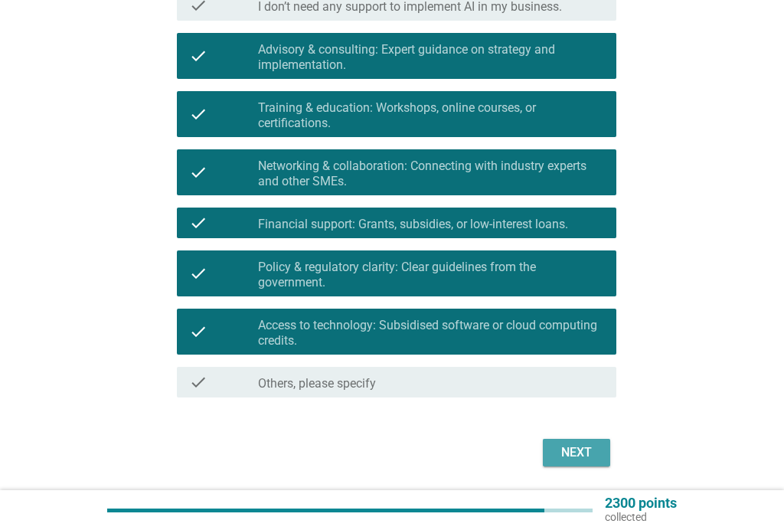
click at [590, 449] on div "Next" at bounding box center [576, 452] width 43 height 18
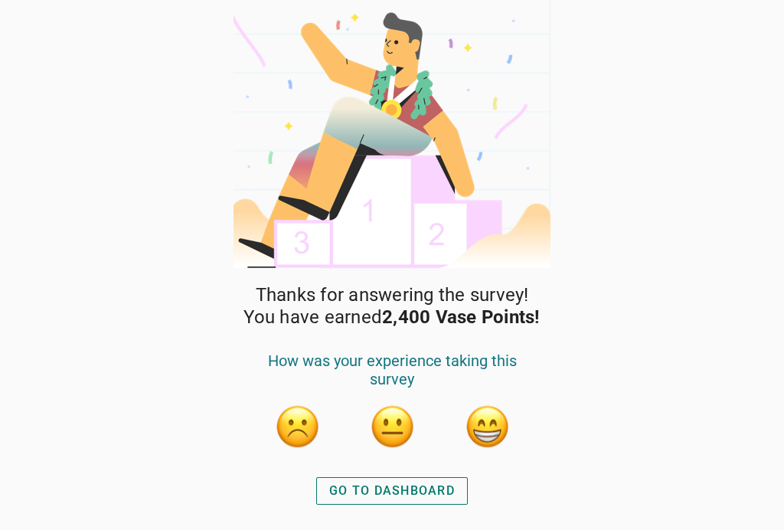
click at [401, 486] on div "GO TO DASHBOARD" at bounding box center [392, 491] width 126 height 18
